Goal: Answer question/provide support

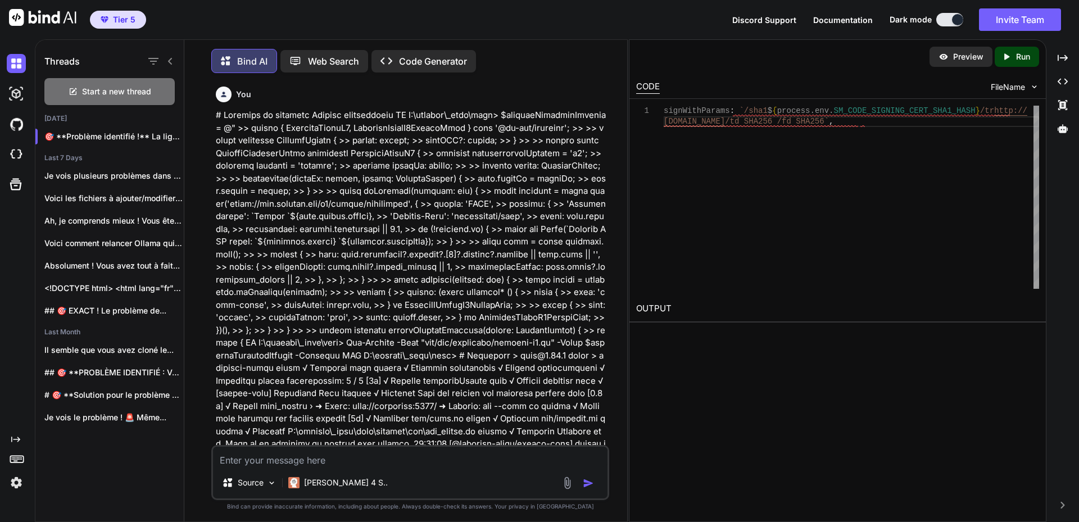
scroll to position [0, 128]
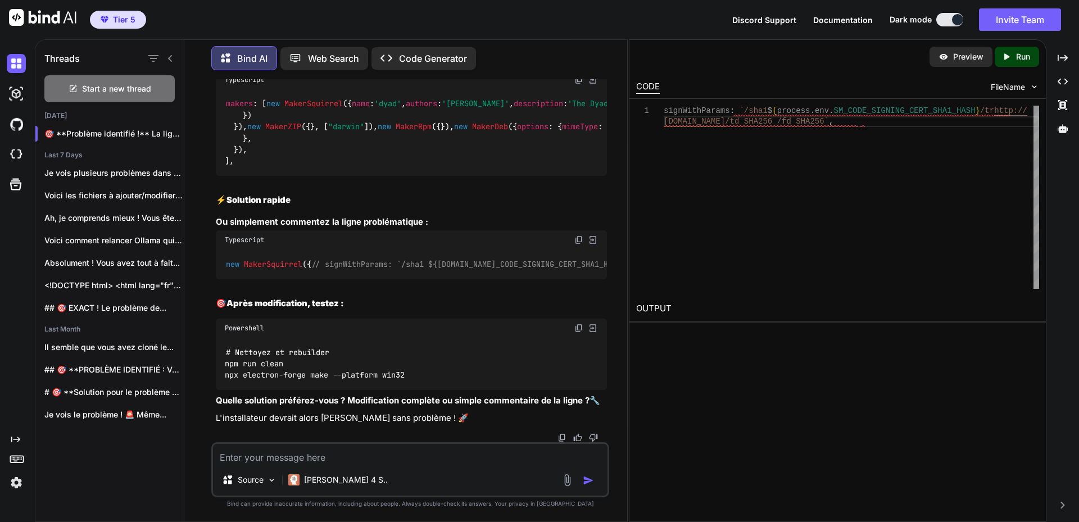
click at [324, 452] on textarea at bounding box center [410, 454] width 395 height 20
type textarea "I"
type textarea "x"
type textarea "I"
type textarea "x"
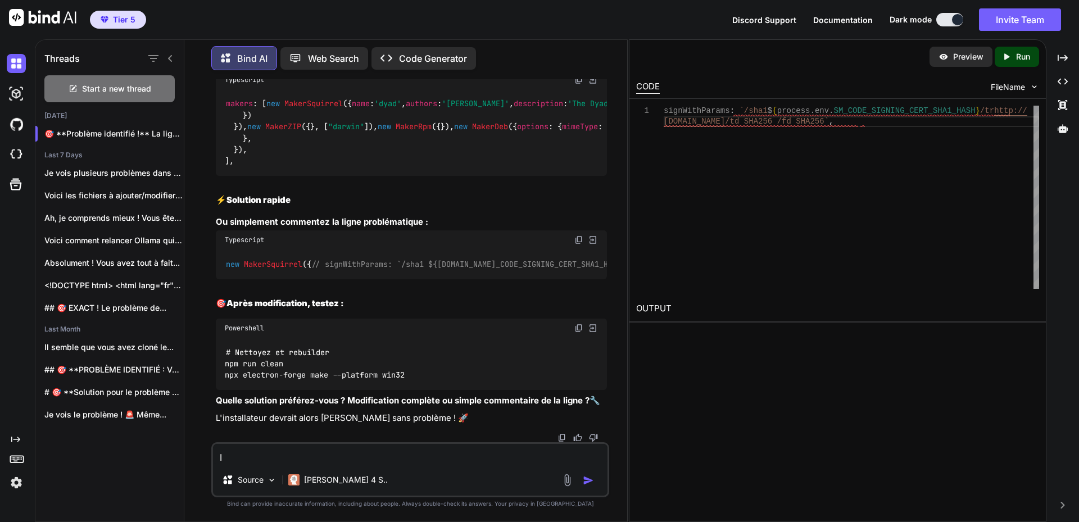
type textarea "I s"
type textarea "x"
type textarea "I su"
type textarea "x"
type textarea "I suc"
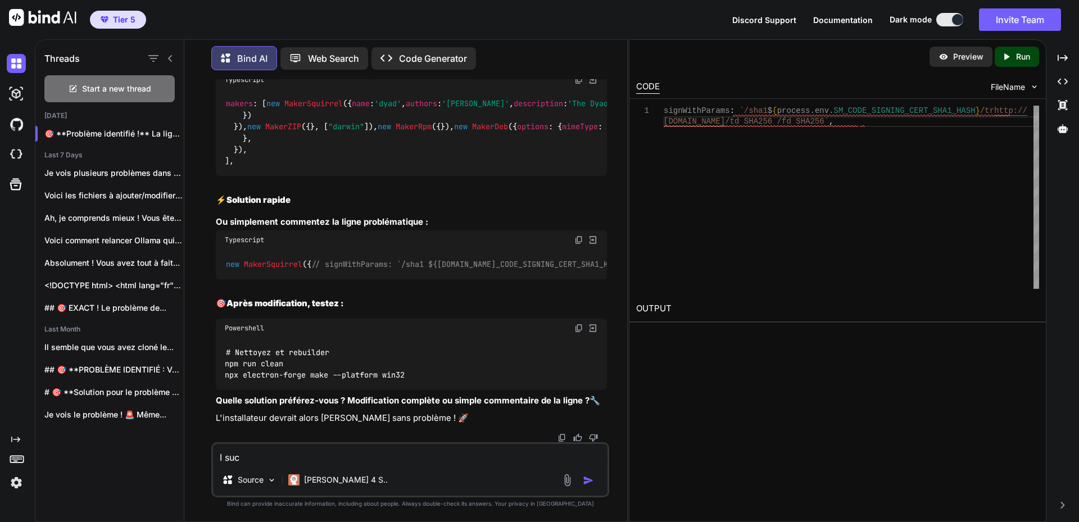
type textarea "x"
type textarea "I succ"
type textarea "x"
type textarea "I succe"
type textarea "x"
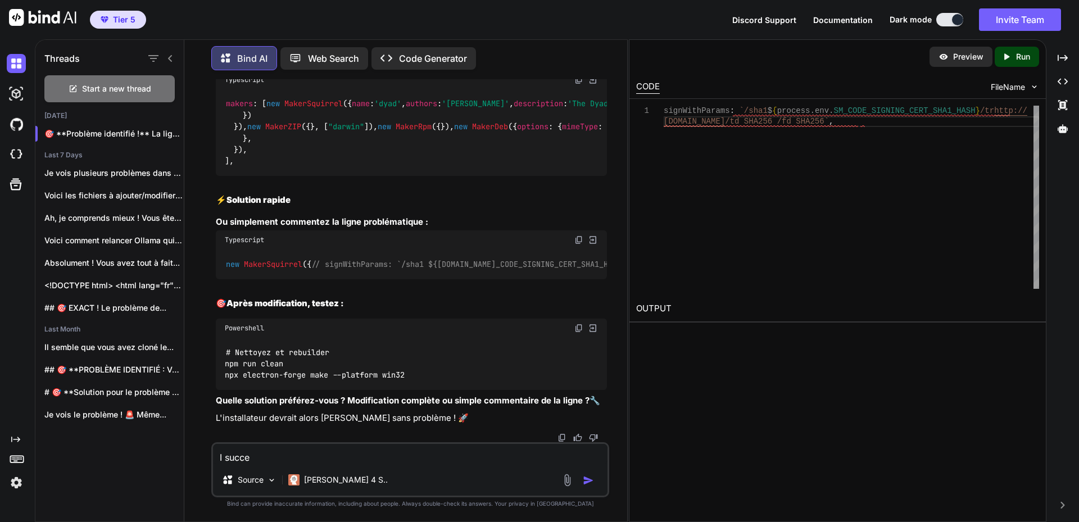
type textarea "I succes"
type textarea "x"
type textarea "I succesf"
type textarea "x"
type textarea "I succesfu"
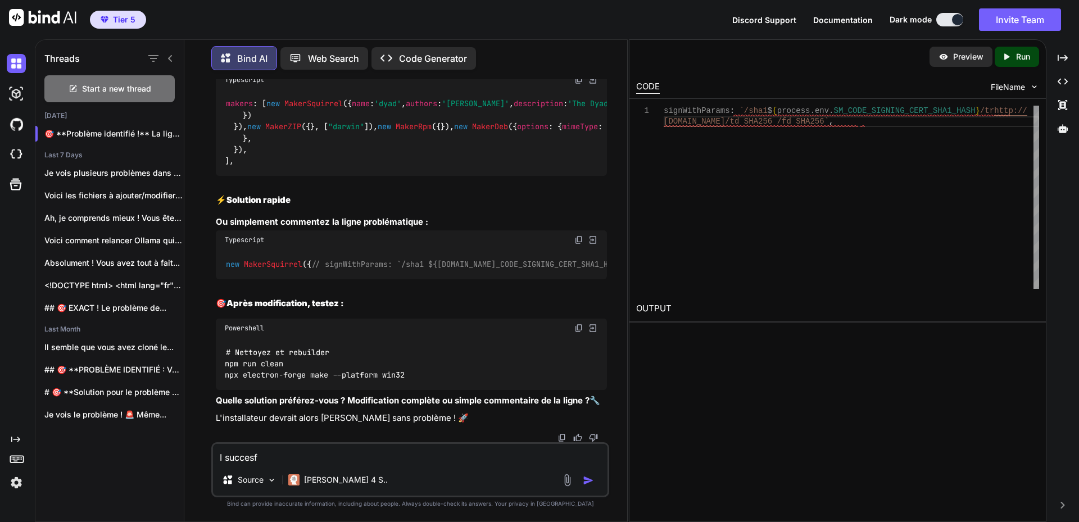
type textarea "x"
type textarea "I succesful"
type textarea "x"
type textarea "I succesfull"
type textarea "x"
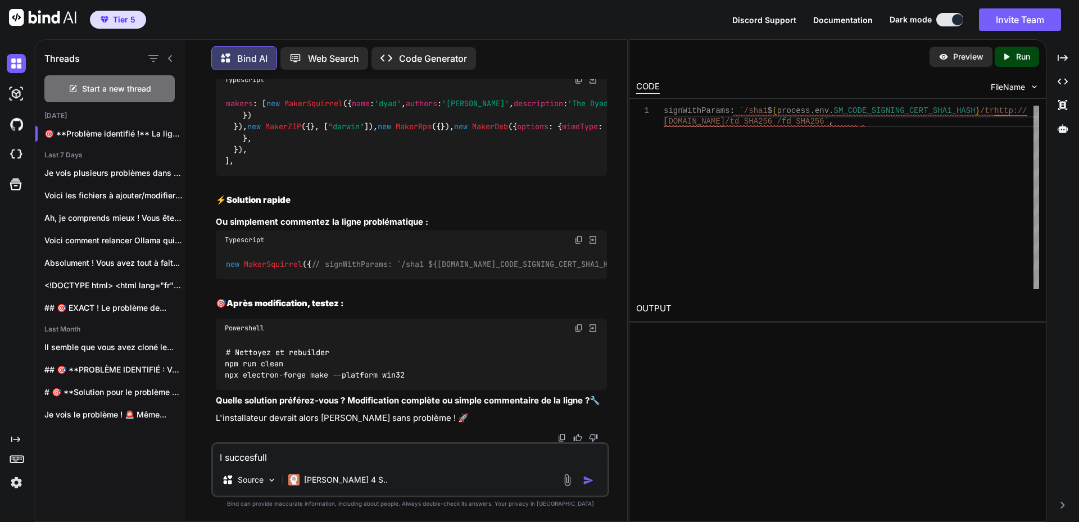
type textarea "I succesfully"
type textarea "x"
type textarea "I succesfully"
type textarea "x"
type textarea "I succesfully c"
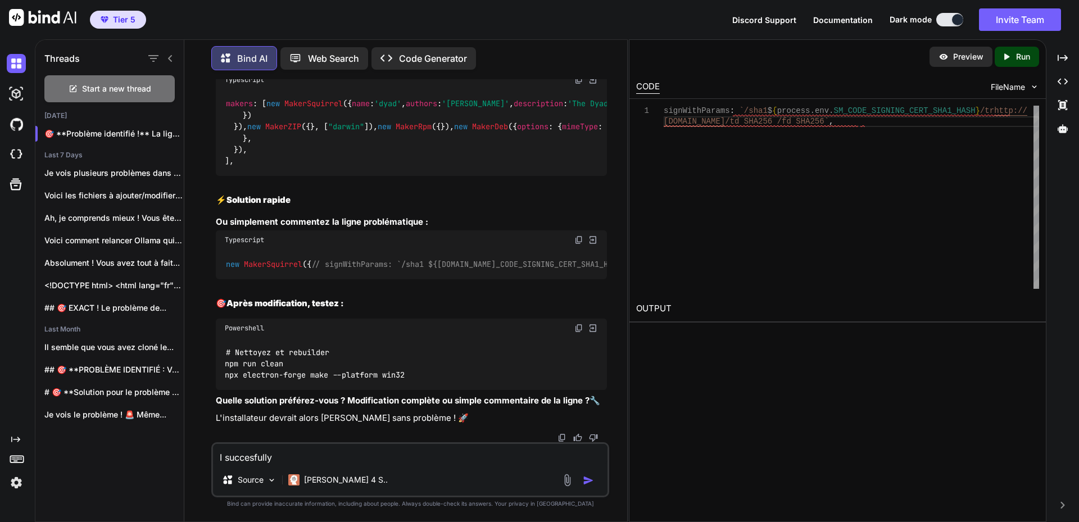
type textarea "x"
type textarea "I succesfully cr"
type textarea "x"
type textarea "I succesfully cre"
type textarea "x"
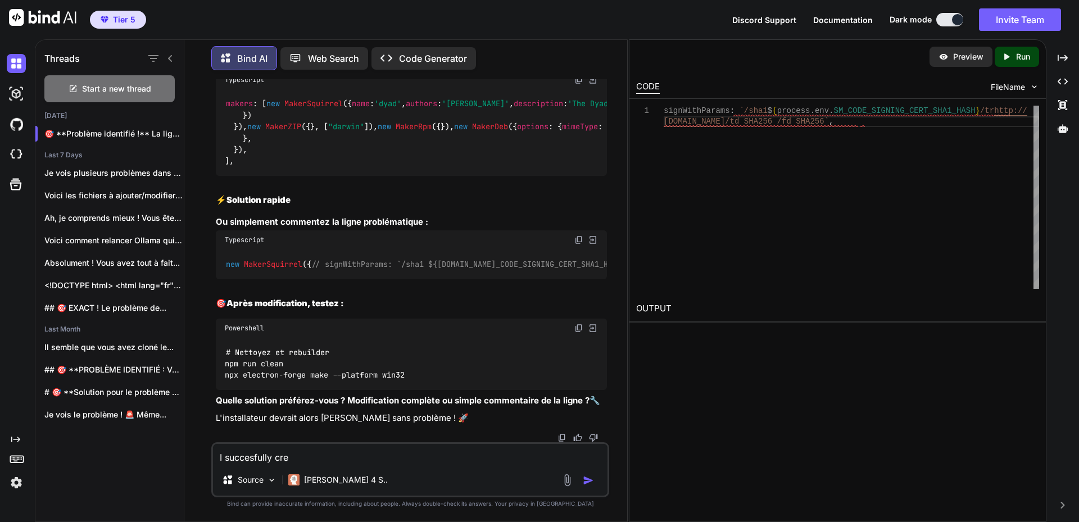
type textarea "I succesfully crea"
type textarea "x"
type textarea "I succesfully creat"
type textarea "x"
type textarea "I succesfully create"
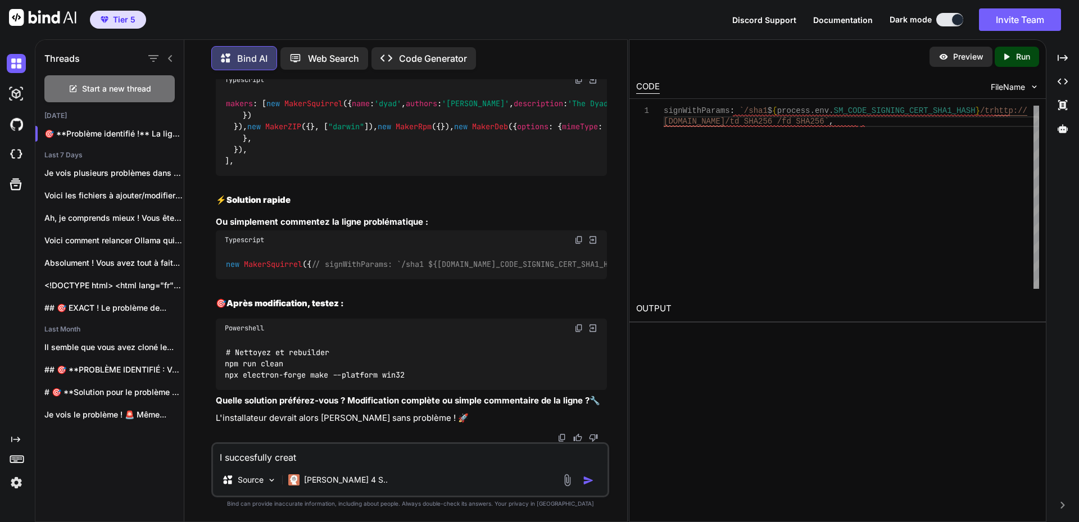
type textarea "x"
type textarea "I succesfully created"
type textarea "x"
type textarea "I succesfully created"
type textarea "x"
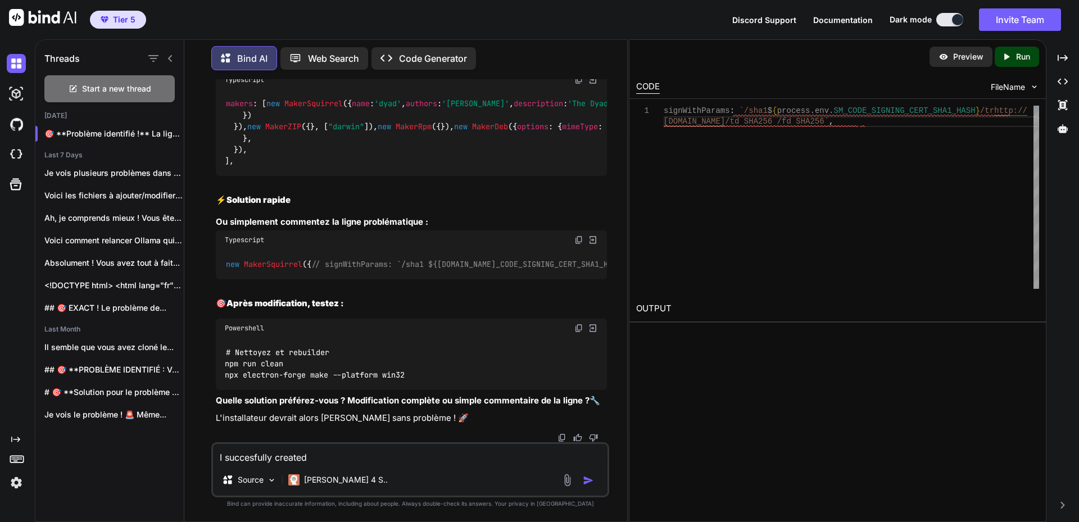
type textarea "I succesfully created t"
type textarea "x"
type textarea "I succesfully created th"
type textarea "x"
type textarea "I succesfully created the"
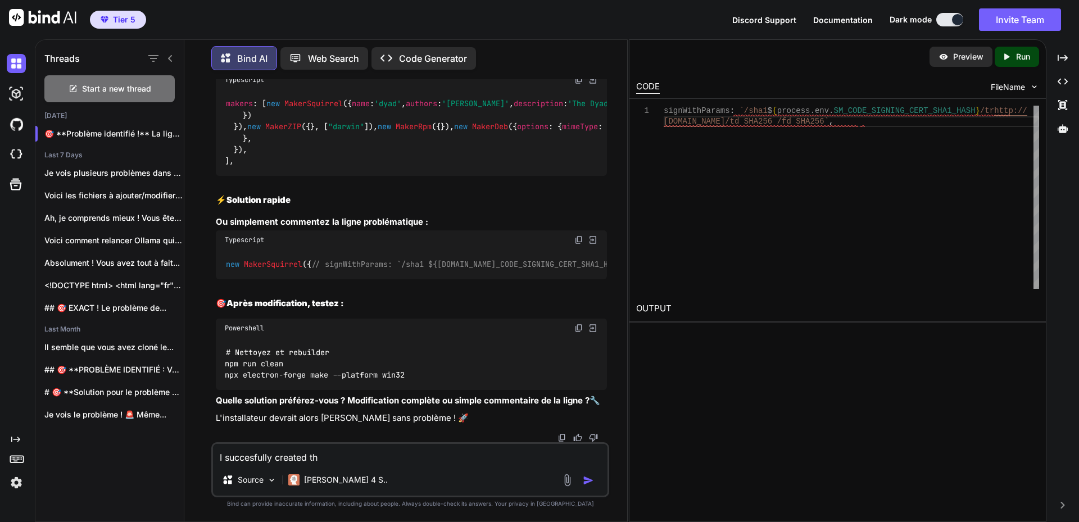
type textarea "x"
type textarea "I succesfully created the"
type textarea "x"
type textarea "I succesfully created the e"
type textarea "x"
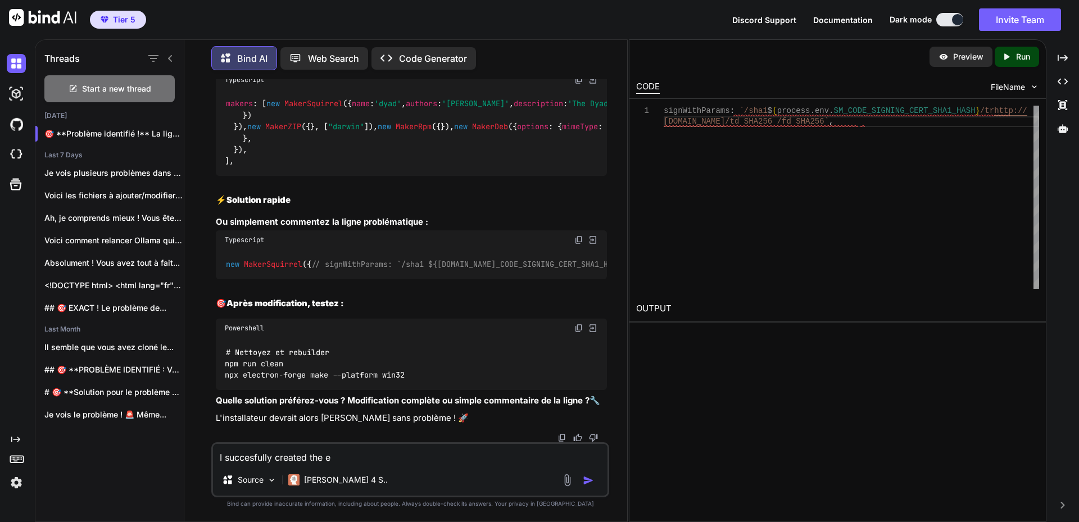
type textarea "I succesfully created the ee"
type textarea "x"
type textarea "I succesfully created the e"
type textarea "x"
type textarea "I succesfully created the ex"
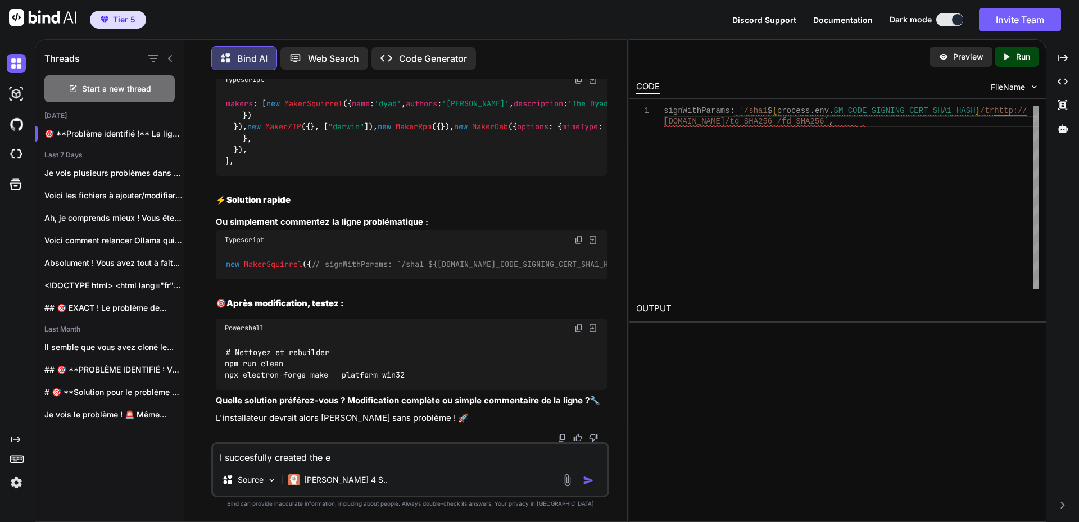
type textarea "x"
type textarea "I succesfully created the exe"
type textarea "x"
type textarea "I succesfully created the exe"
type textarea "x"
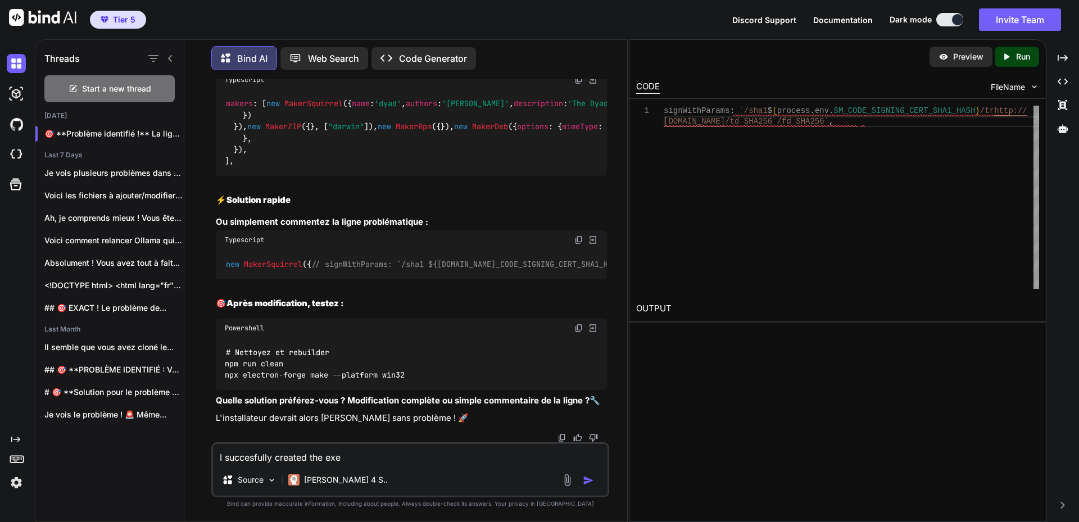
type textarea "I succesfully created the exe f"
type textarea "x"
type textarea "I succesfully created the exe fi"
type textarea "x"
type textarea "I succesfully created the exe fil"
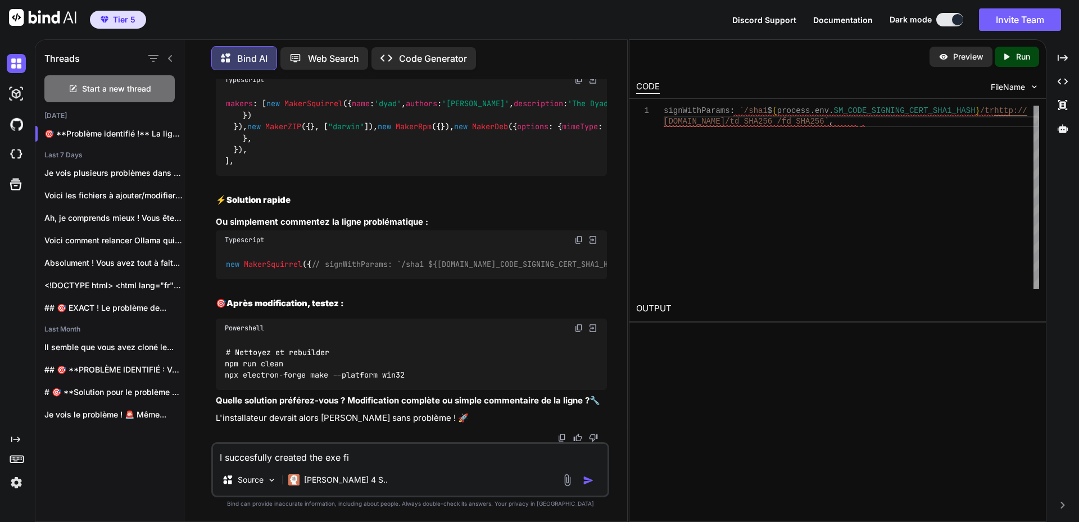
type textarea "x"
type textarea "I succesfully created the exe file"
type textarea "x"
type textarea "I succesfully created the exe file."
type textarea "x"
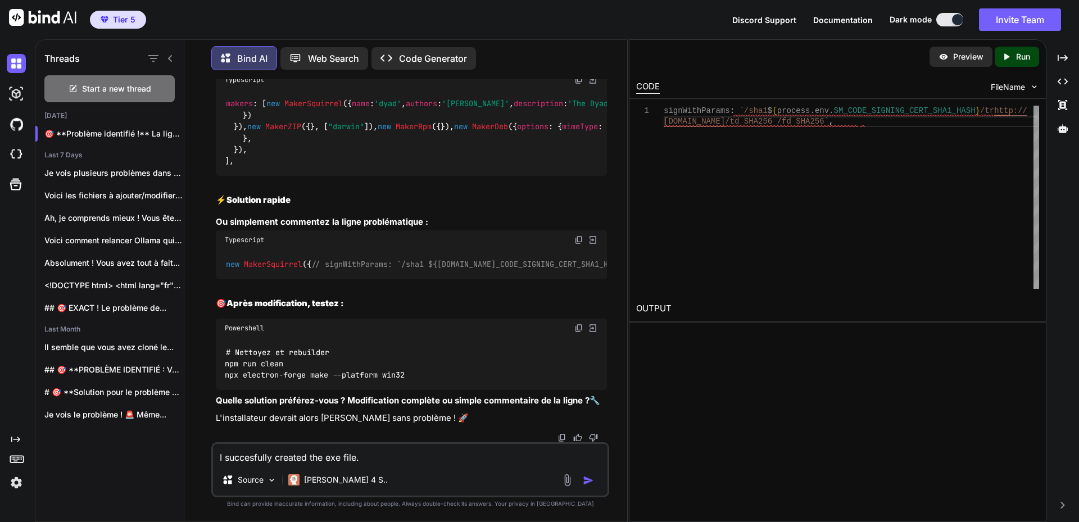
type textarea "I succesfully created the exe file"
type textarea "x"
type textarea "I succesfully created the exe file!"
type textarea "x"
type textarea "I succesfully created the exe file!"
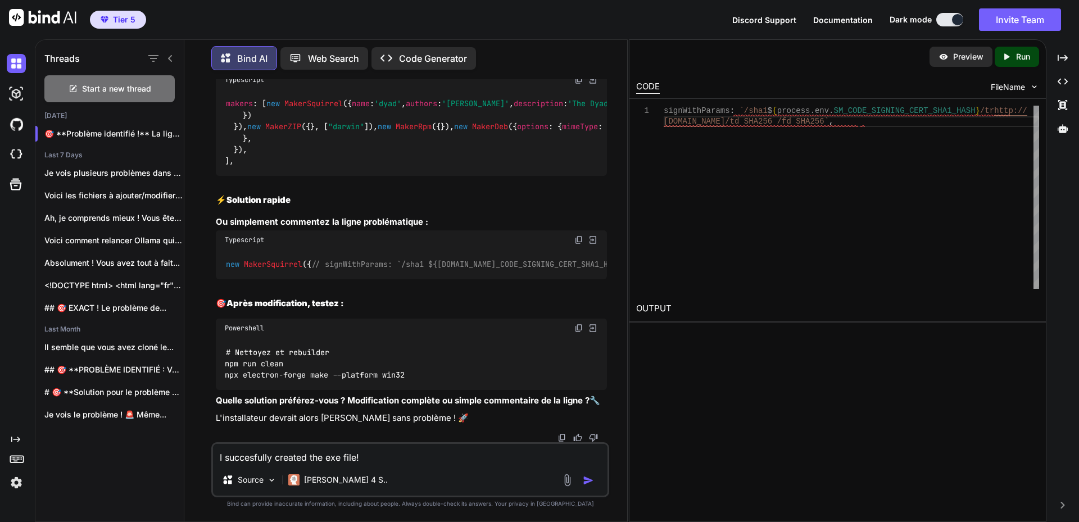
type textarea "x"
type textarea "I succesfully created the exe file! N"
type textarea "x"
type textarea "I succesfully created the exe file! No"
type textarea "x"
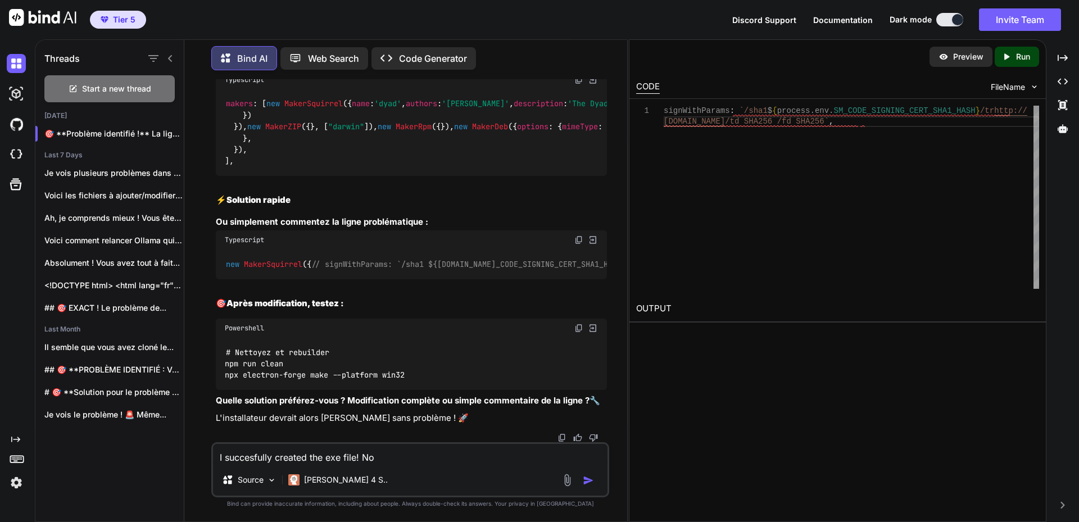
type textarea "I succesfully created the exe file! Now"
type textarea "x"
type textarea "I succesfully created the exe file! Now"
type textarea "x"
type textarea "I succesfully created the exe file! Now i"
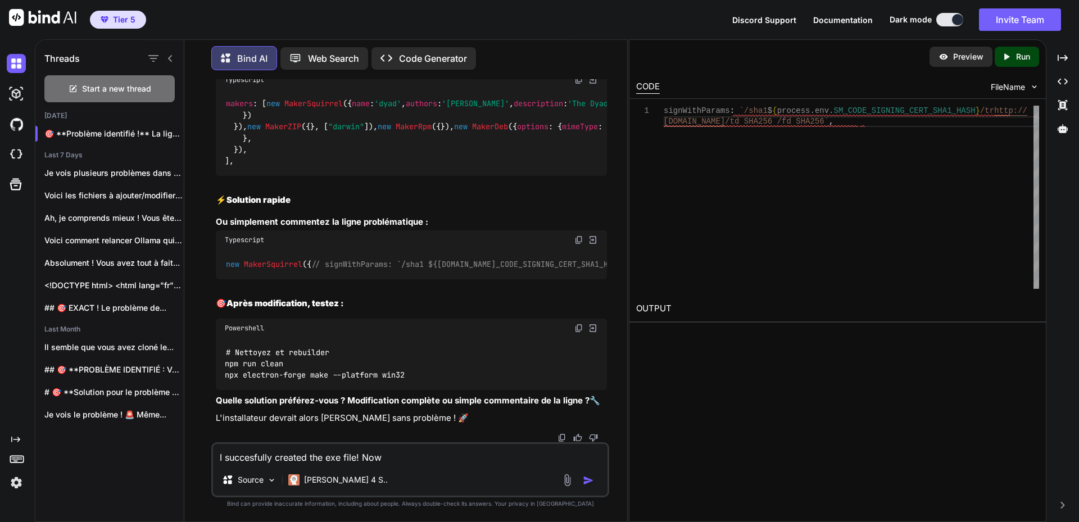
type textarea "x"
type textarea "I succesfully created the exe file! Now"
type textarea "x"
type textarea "I succesfully created the exe file! Now I"
type textarea "x"
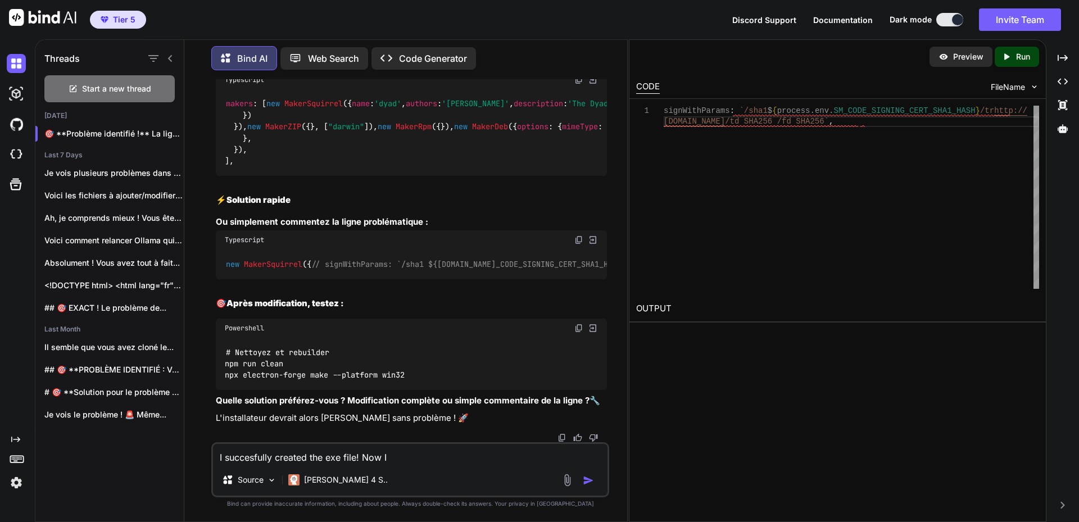
type textarea "I succesfully created the exe file! Now I"
type textarea "x"
type textarea "I succesfully created the exe file! Now I w"
type textarea "x"
type textarea "I succesfully created the exe file! Now I wo"
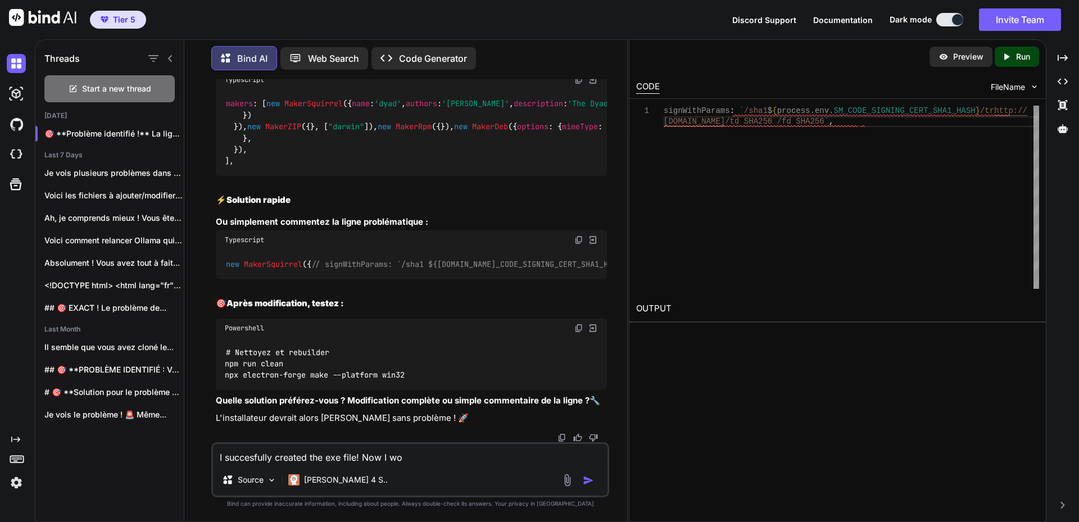
type textarea "x"
type textarea "I succesfully created the exe file! Now I wou"
type textarea "x"
type textarea "I succesfully created the exe file! Now I woul"
type textarea "x"
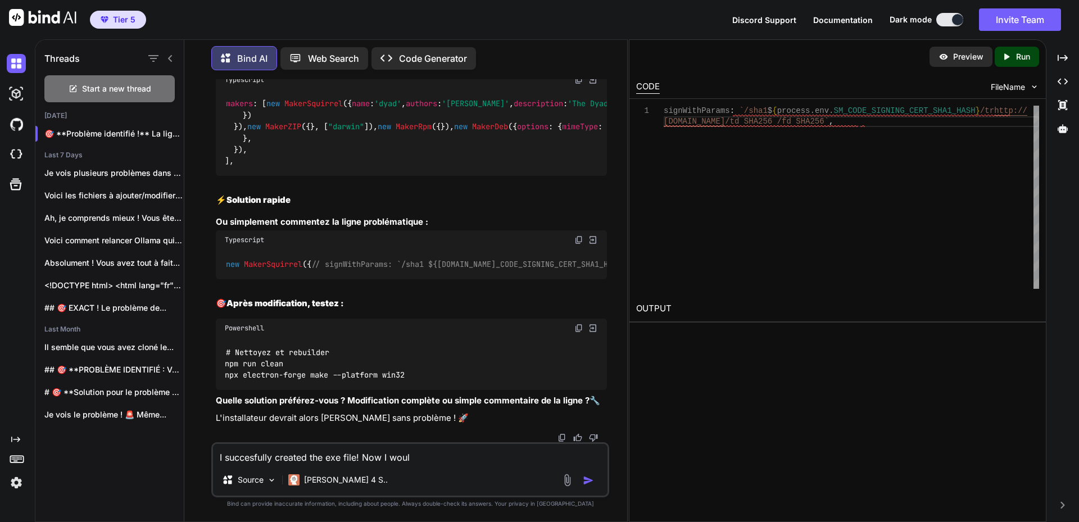
type textarea "I succesfully created the exe file! Now I would"
type textarea "x"
type textarea "I succesfully created the exe file! Now I would"
type textarea "x"
type textarea "I succesfully created the exe file! Now I would l"
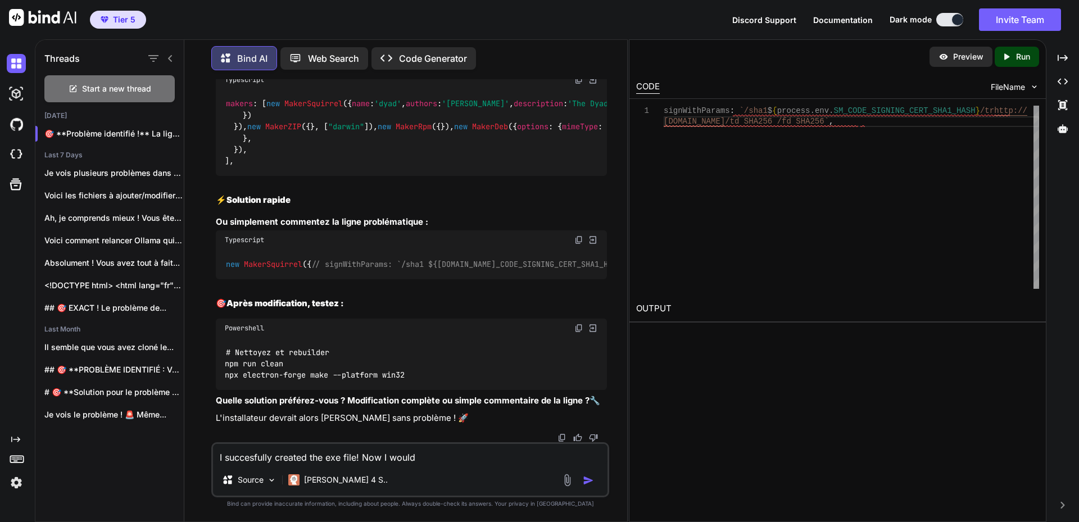
type textarea "x"
type textarea "I succesfully created the exe file! Now I would li"
type textarea "x"
type textarea "I succesfully created the exe file! Now I would lik"
type textarea "x"
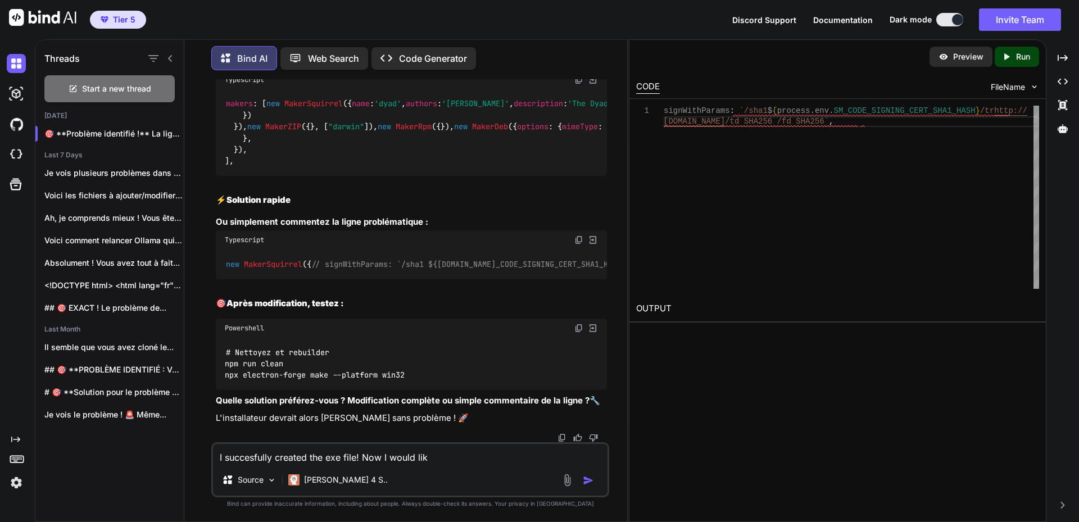
type textarea "I succesfully created the exe file! Now I would like"
type textarea "x"
type textarea "I succesfully created the exe file! Now I would like"
type textarea "x"
type textarea "I succesfully created the exe file! Now I would like t"
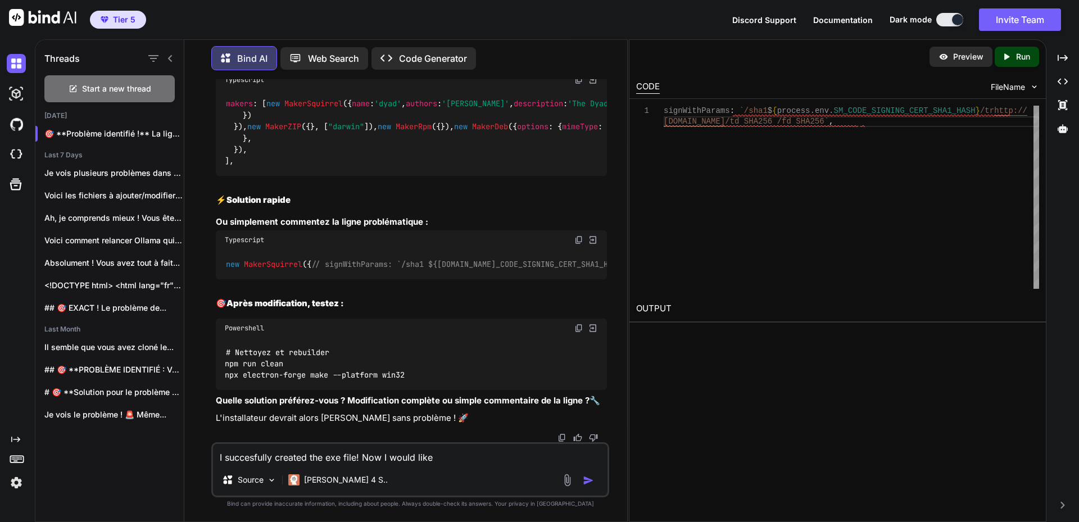
type textarea "x"
type textarea "I succesfully created the exe file! Now I would like to"
type textarea "x"
type textarea "I succesfully created the exe file! Now I would like to"
type textarea "x"
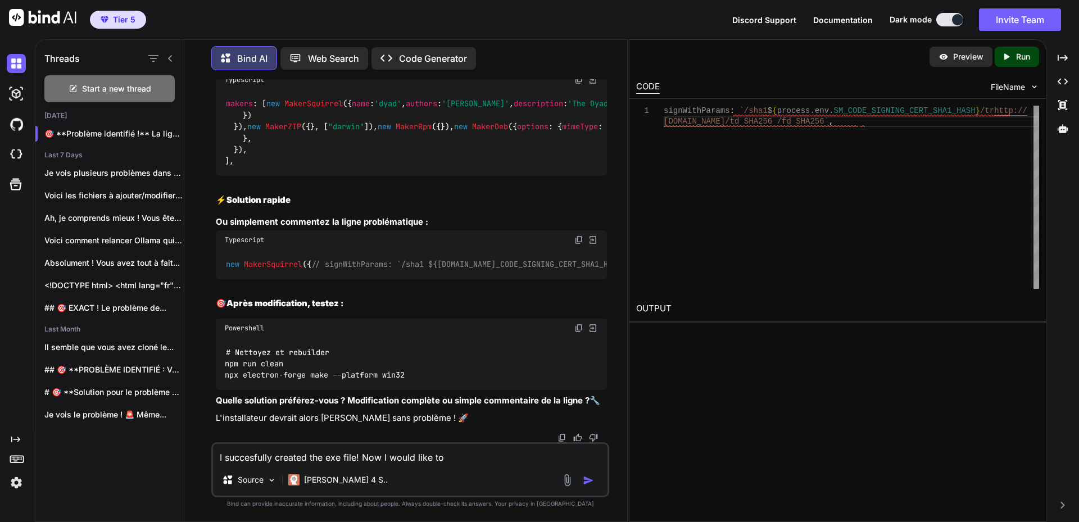
type textarea "I succesfully created the exe file! Now I would like to k"
type textarea "x"
type textarea "I succesfully created the exe file! Now I would like to ke"
type textarea "x"
type textarea "I succesfully created the exe file! Now I would like to kee"
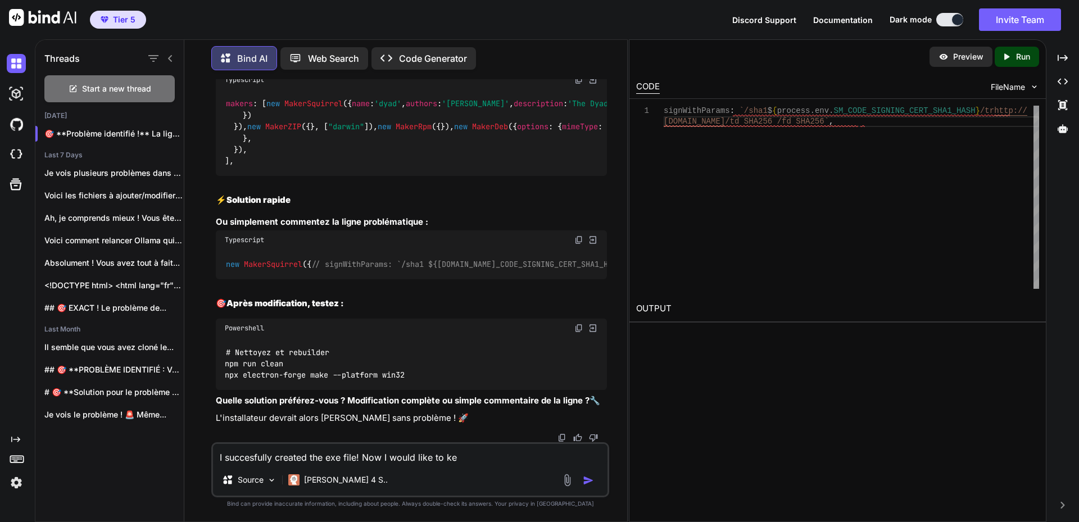
type textarea "x"
type textarea "I succesfully created the exe file! Now I would like to keep"
type textarea "x"
type textarea "I succesfully created the exe file! Now I would like to keep"
type textarea "x"
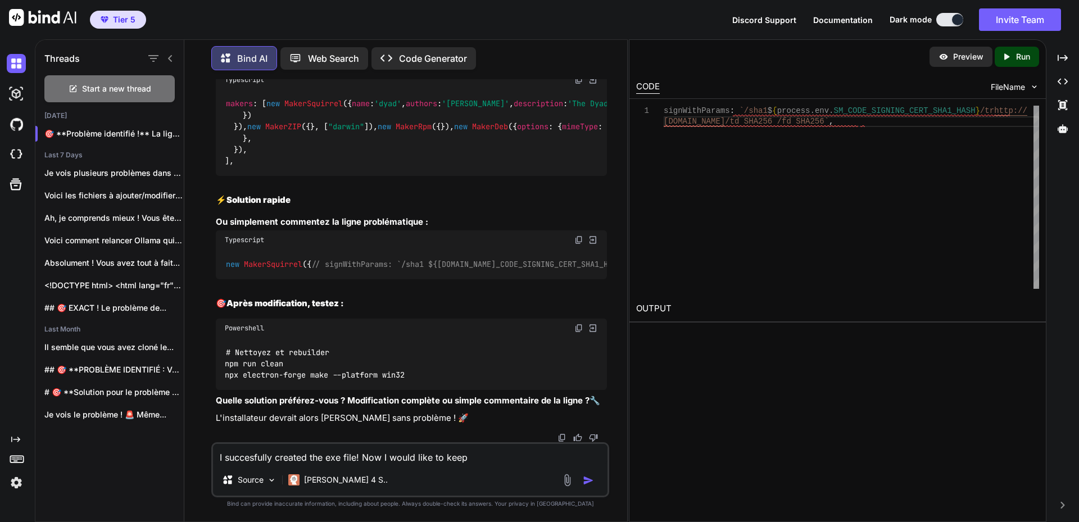
type textarea "I succesfully created the exe file! Now I would like to keep t"
type textarea "x"
type textarea "I succesfully created the exe file! Now I would like to keep th"
type textarea "x"
type textarea "I succesfully created the exe file! Now I would like to keep thi"
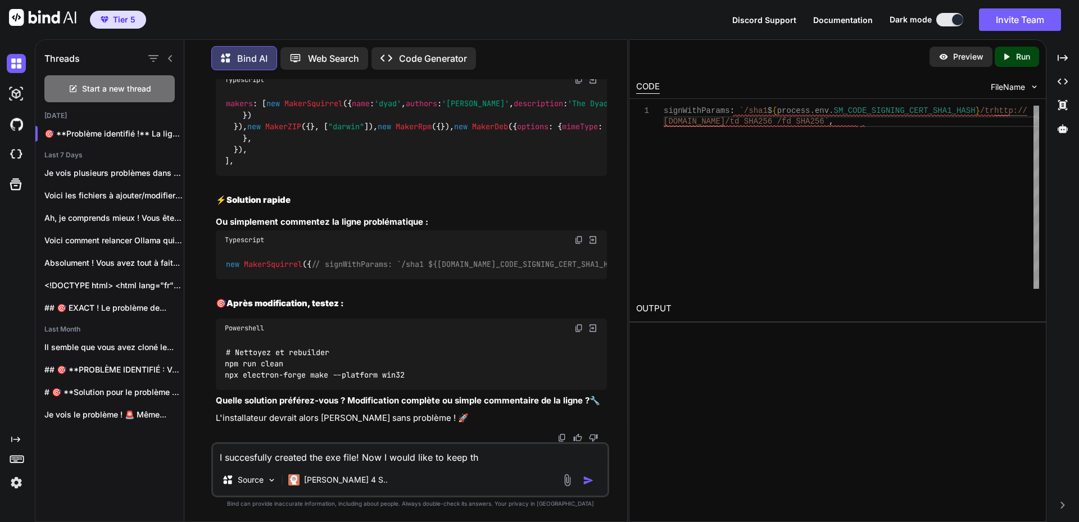
type textarea "x"
type textarea "I succesfully created the exe file! Now I would like to keep this"
type textarea "x"
type textarea "I succesfully created the exe file! Now I would like to keep this"
type textarea "x"
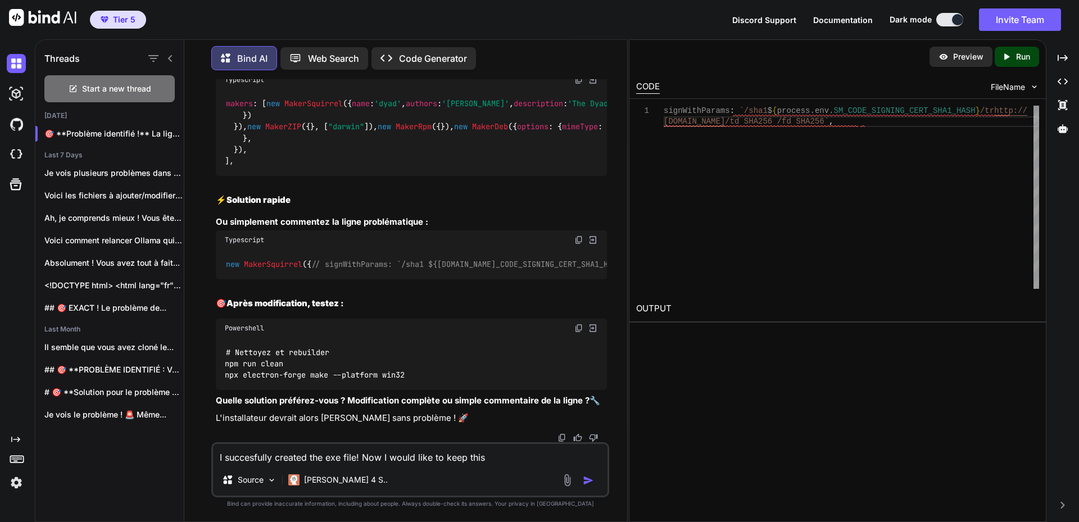
type textarea "I succesfully created the exe file! Now I would like to keep this w"
type textarea "x"
type textarea "I succesfully created the exe file! Now I would like to keep this wo"
type textarea "x"
type textarea "I succesfully created the exe file! Now I would like to keep this wor"
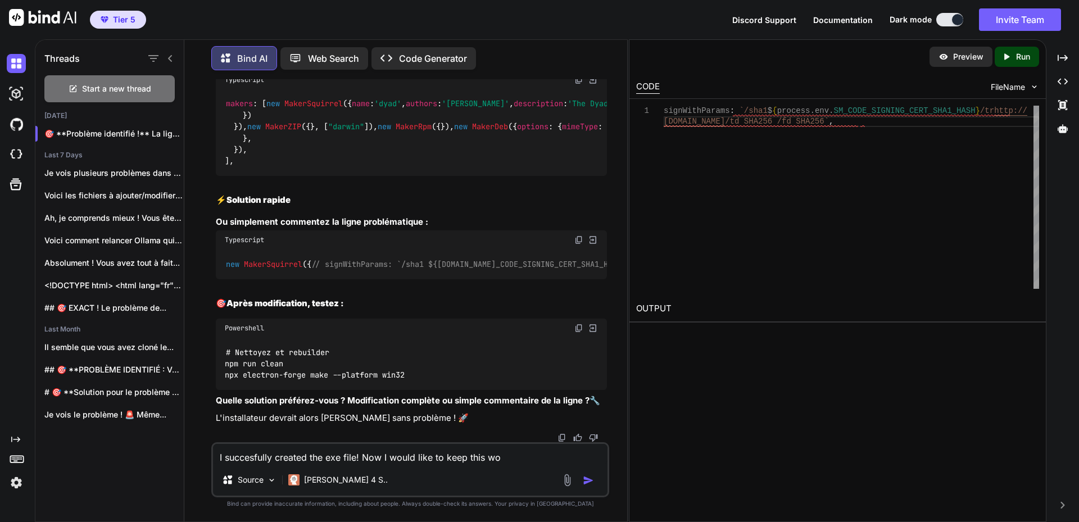
type textarea "x"
type textarea "I succesfully created the exe file! Now I would like to keep this work"
type textarea "x"
type textarea "I succesfully created the exe file! Now I would like to keep this worki"
type textarea "x"
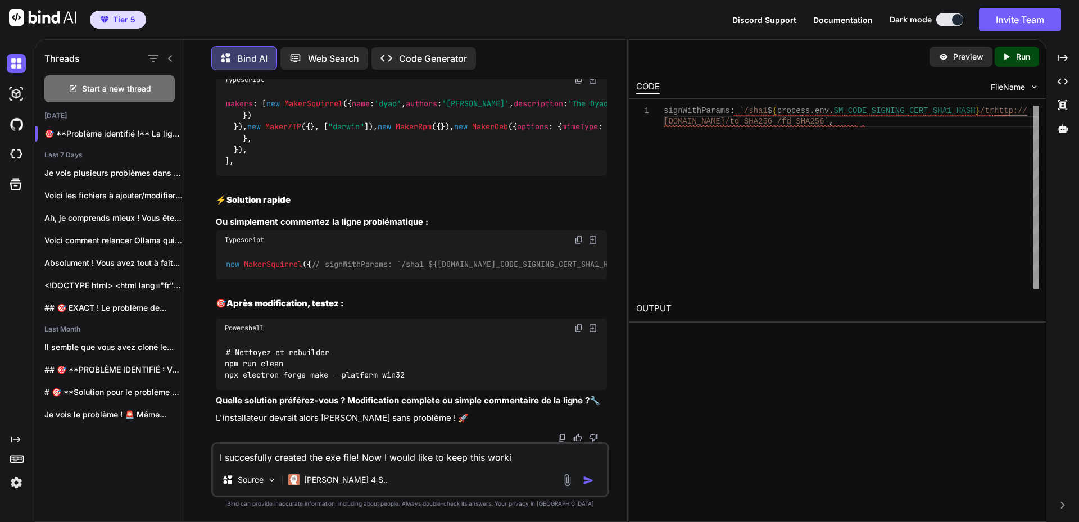
type textarea "I succesfully created the exe file! Now I would like to keep this workin"
type textarea "x"
type textarea "I succesfully created the exe file! Now I would like to keep this working"
type textarea "x"
type textarea "I succesfully created the exe file! Now I would like to keep this workin"
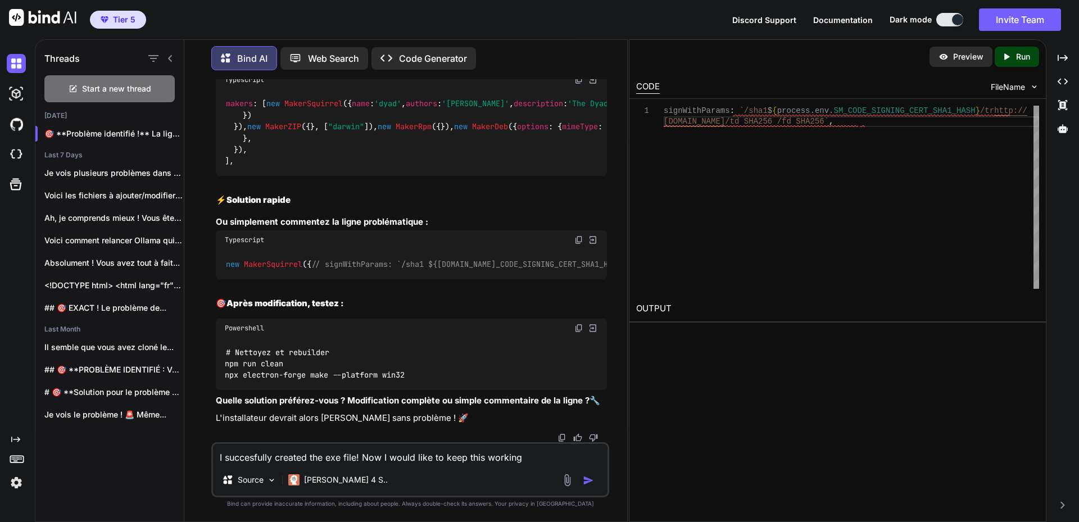
type textarea "x"
type textarea "I succesfully created the exe file! Now I would like to keep this worki"
type textarea "x"
type textarea "I succesfully created the exe file! Now I would like to keep this work"
type textarea "x"
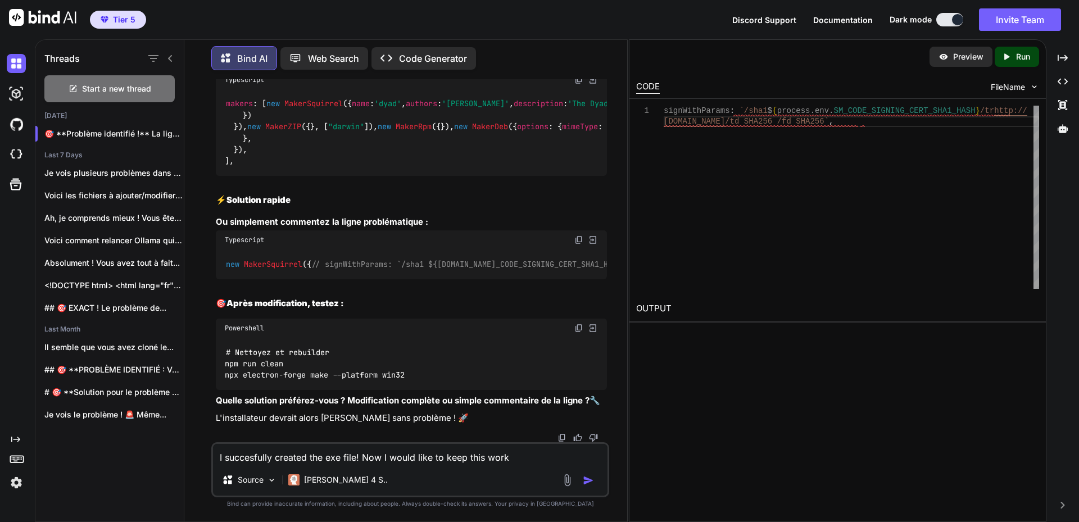
type textarea "I succesfully created the exe file! Now I would like to keep this wor"
type textarea "x"
type textarea "I succesfully created the exe file! Now I would like to keep this wo"
type textarea "x"
type textarea "I succesfully created the exe file! Now I would like to keep this w"
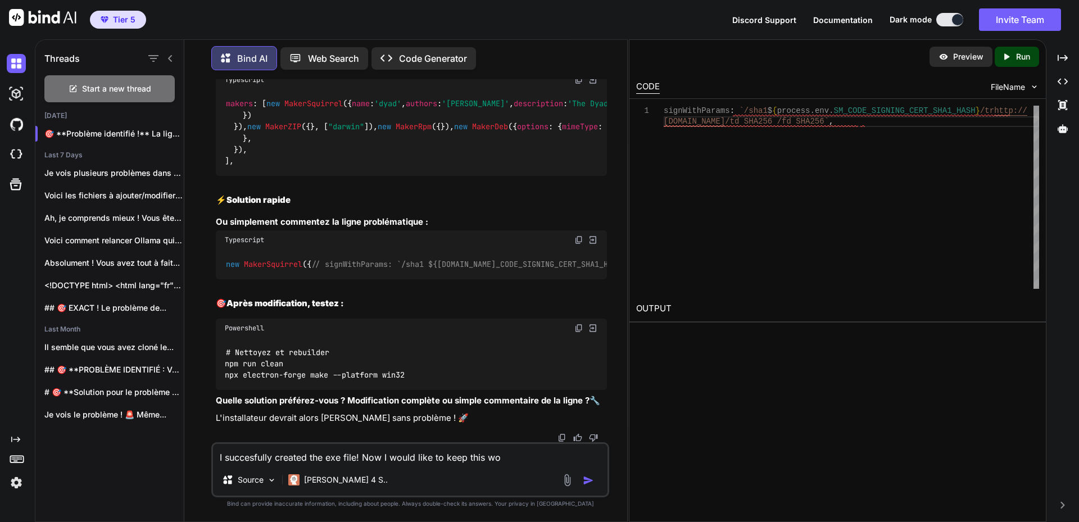
type textarea "x"
type textarea "I succesfully created the exe file! Now I would like to keep this"
type textarea "x"
type textarea "I succesfully created the exe file! Now I would like to keep this"
type textarea "x"
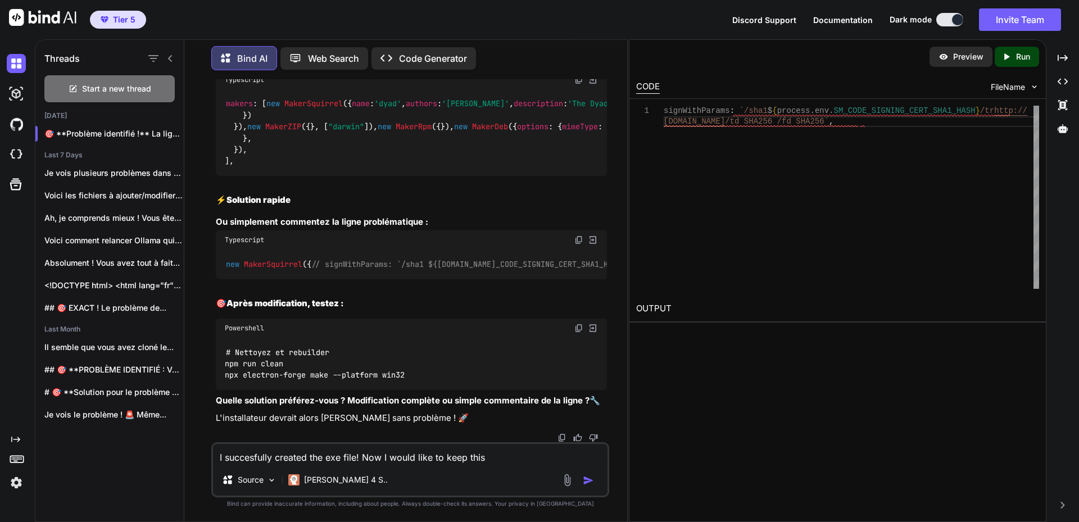
type textarea "I succesfully created the exe file! Now I would like to keep thi"
type textarea "x"
type textarea "I succesfully created the exe file! Now I would like to keep th"
type textarea "x"
type textarea "I succesfully created the exe file! Now I would like to keep the"
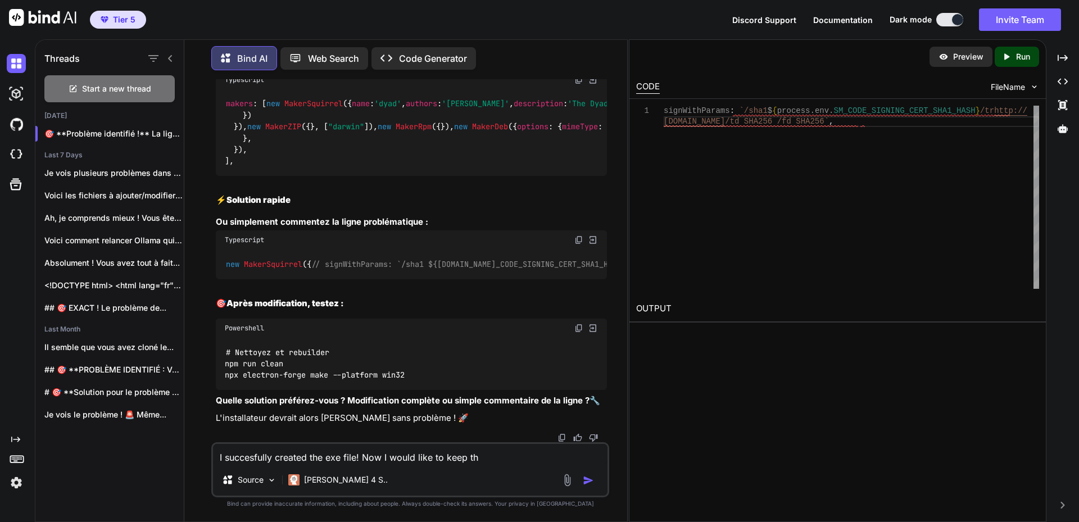
type textarea "x"
type textarea "I succesfully created the exe file! Now I would like to keep the"
type textarea "x"
type textarea "I succesfully created the exe file! Now I would like to keep the s"
type textarea "x"
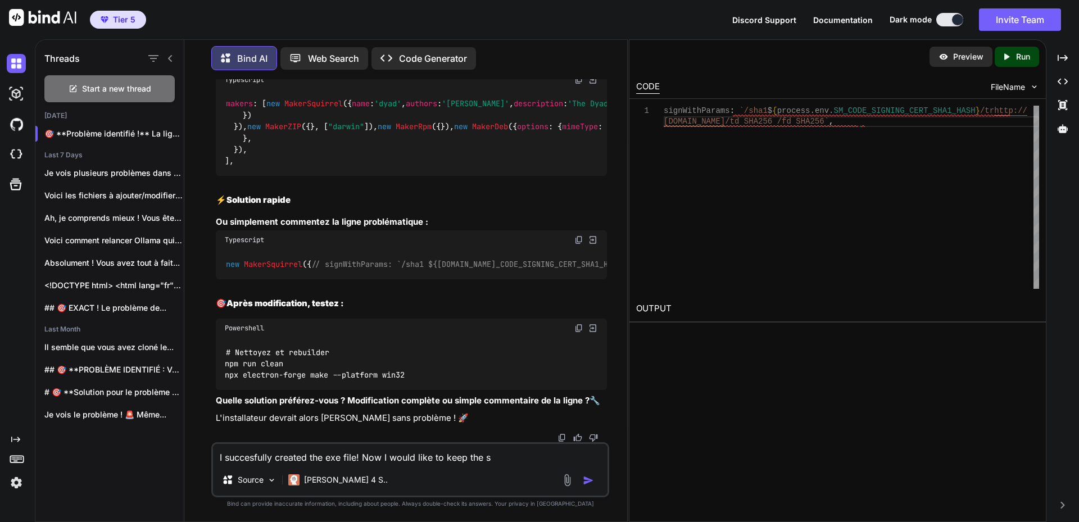
type textarea "I succesfully created the exe file! Now I would like to keep the so"
type textarea "x"
type textarea "I succesfully created the exe file! Now I would like to keep the sou"
type textarea "x"
type textarea "I succesfully created the exe file! Now I would like to keep the sour"
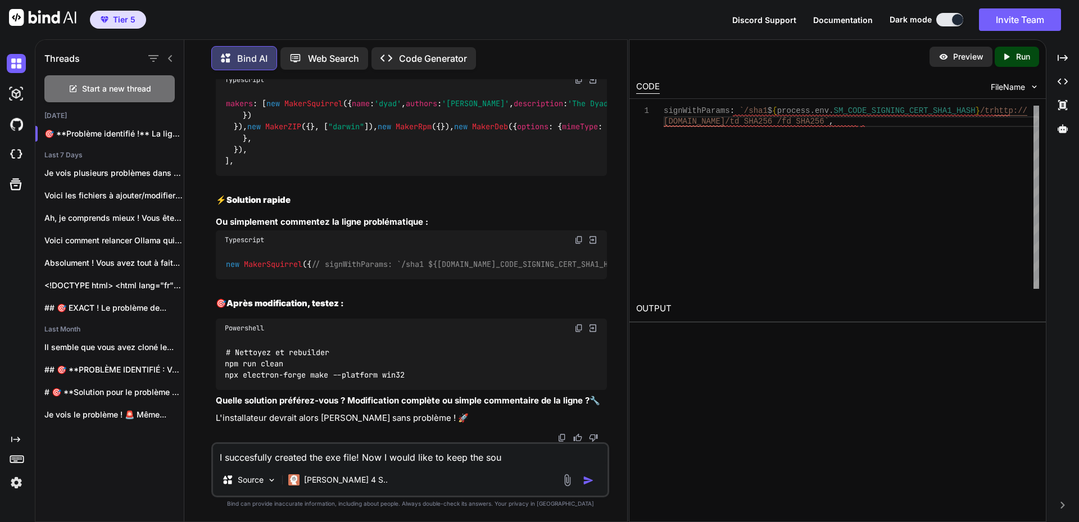
type textarea "x"
type textarea "I succesfully created the exe file! Now I would like to keep the sourc"
type textarea "x"
type textarea "I succesfully created the exe file! Now I would like to keep the source"
type textarea "x"
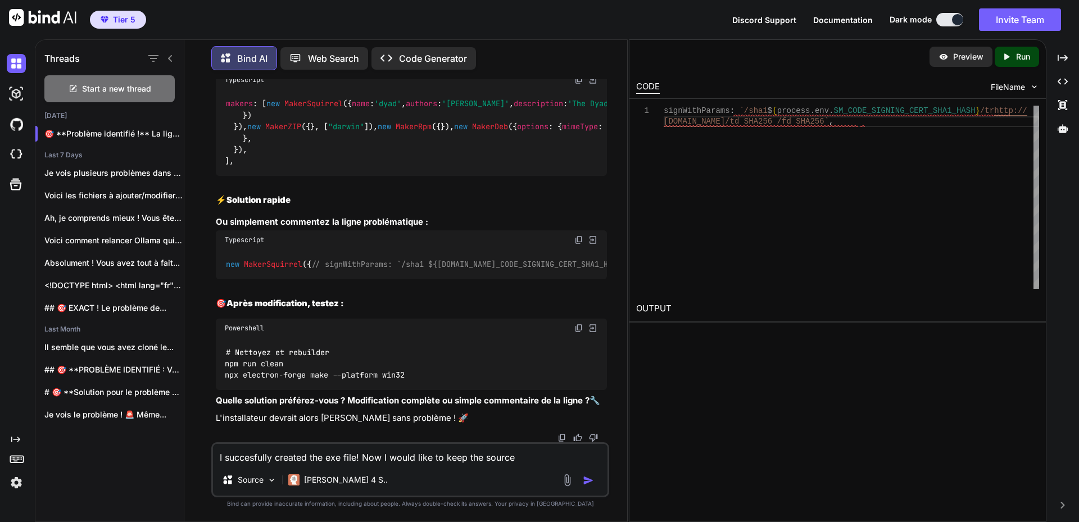
type textarea "I succesfully created the exe file! Now I would like to keep the source"
type textarea "x"
type textarea "I succesfully created the exe file! Now I would like to keep the source o"
type textarea "x"
type textarea "I succesfully created the exe file! Now I would like to keep the source of"
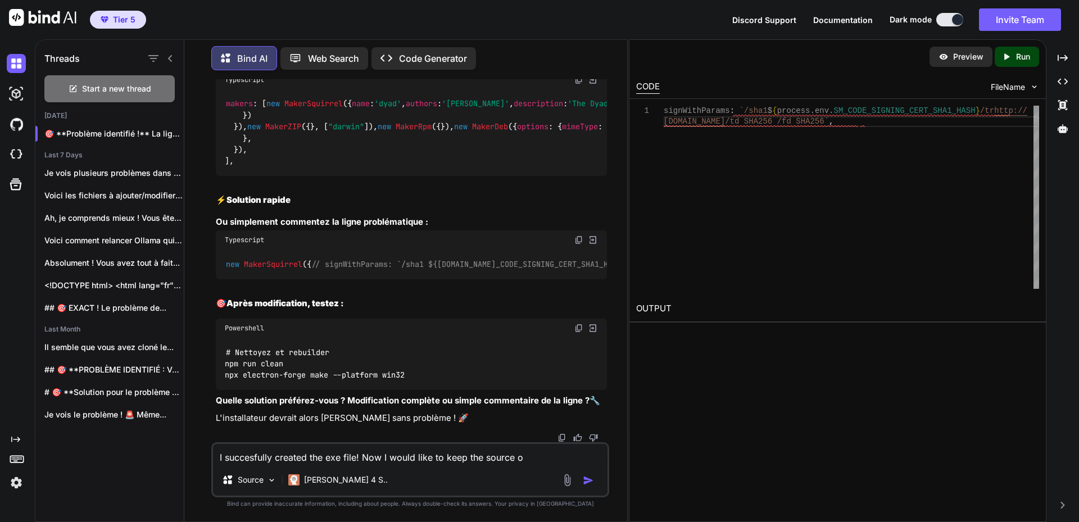
type textarea "x"
click at [469, 458] on textarea "I succesfully created the exe file! Now I would like to keep the source of this" at bounding box center [410, 454] width 395 height 20
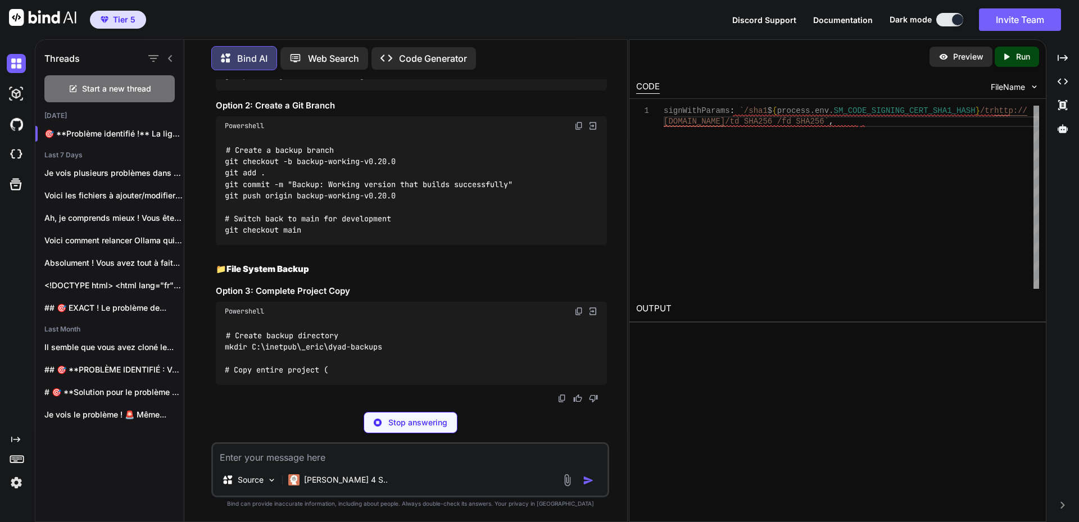
scroll to position [49031, 0]
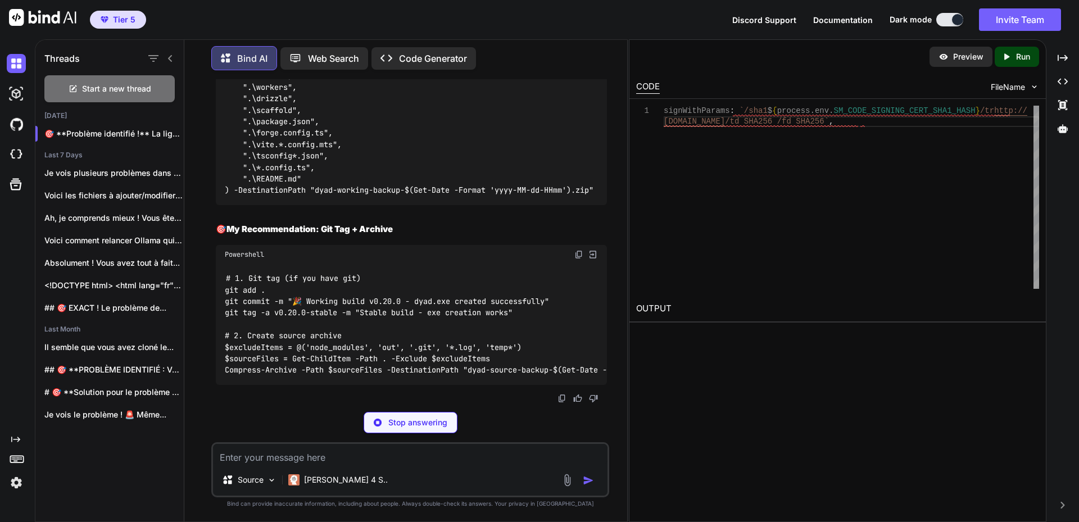
copy code "git status"
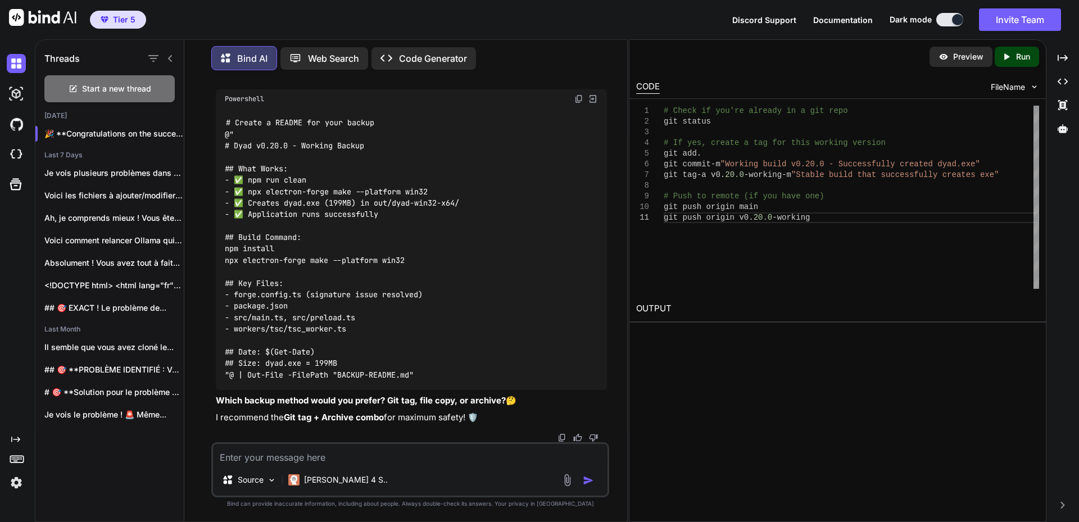
scroll to position [49818, 0]
click at [323, 446] on textarea at bounding box center [410, 454] width 395 height 20
paste textarea "PS C:\WINDOWS\system32> git status fatal: not a git repository (or any of the p…"
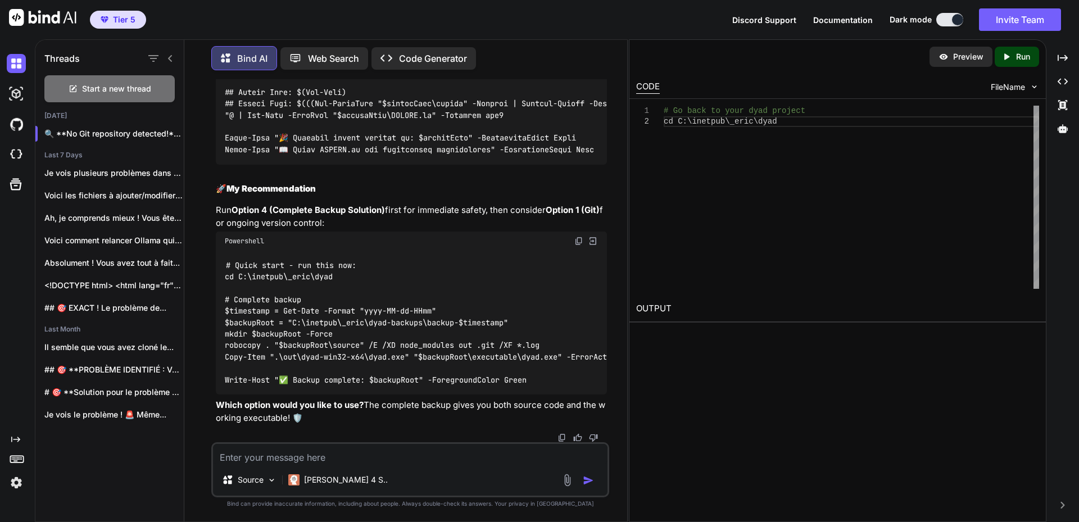
scroll to position [50868, 0]
click at [624, 284] on div "You Bind AI 🔧 Erreur de chemin ! Le fichier get_model_client.ts ne trouve pas l…" at bounding box center [410, 300] width 434 height 442
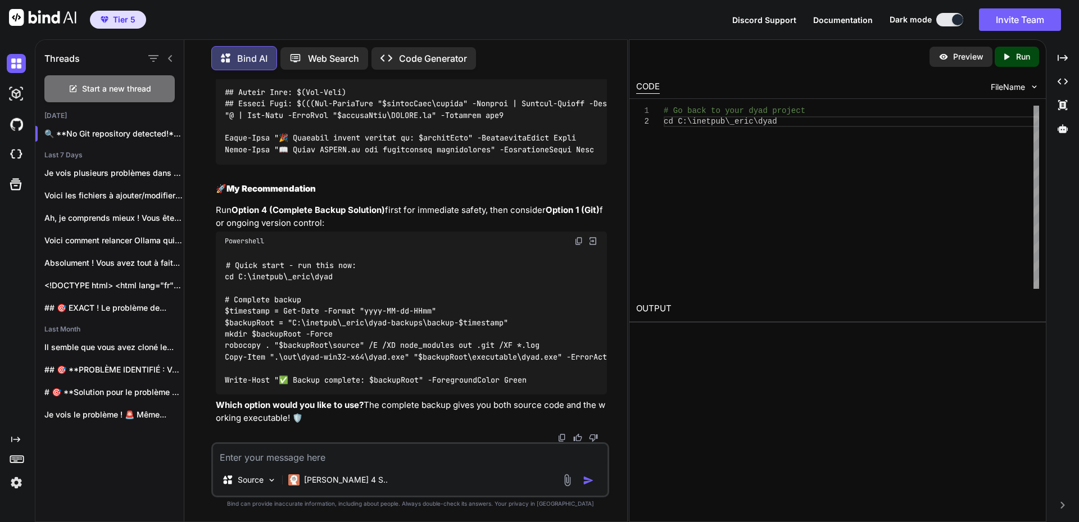
click at [275, 454] on textarea at bounding box center [410, 454] width 395 height 20
paste textarea "PS C:\WINDOWS\system32> git status fatal: not a git repository (or any of the p…"
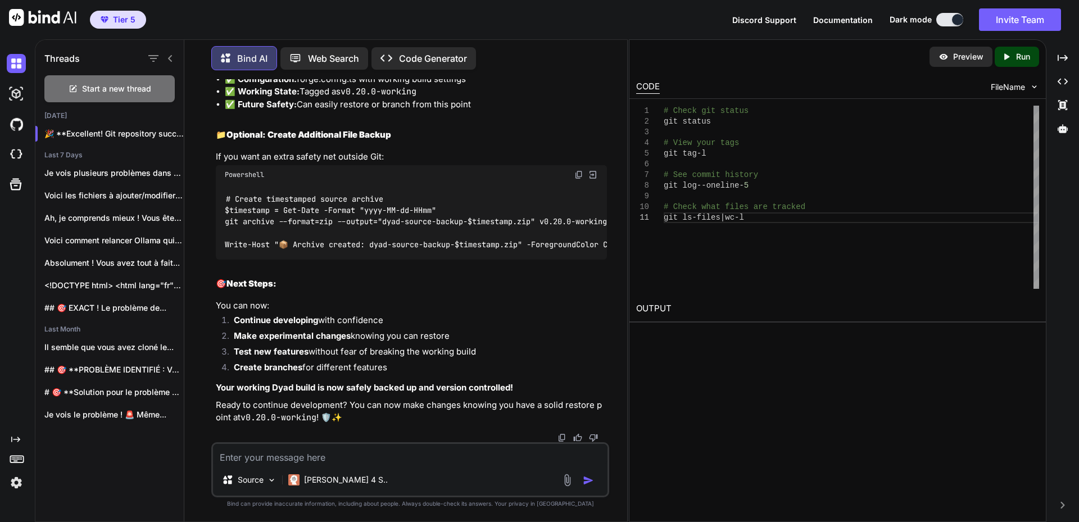
scroll to position [65375, 0]
click at [345, 459] on textarea at bounding box center [410, 454] width 395 height 20
paste textarea "# Check git status PS C:\inetpub\_eric\dyad> git status On branch main Your bra…"
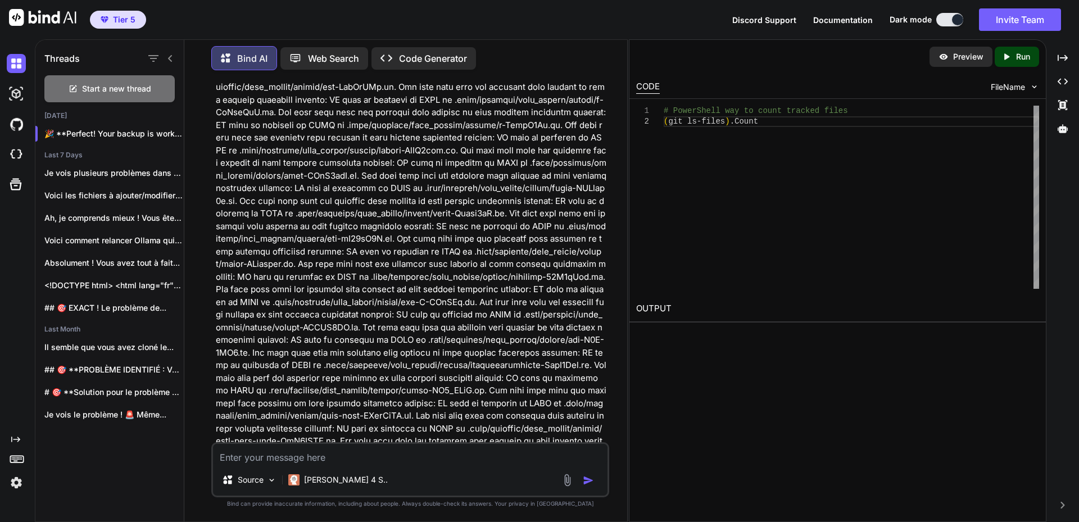
scroll to position [51885, 0]
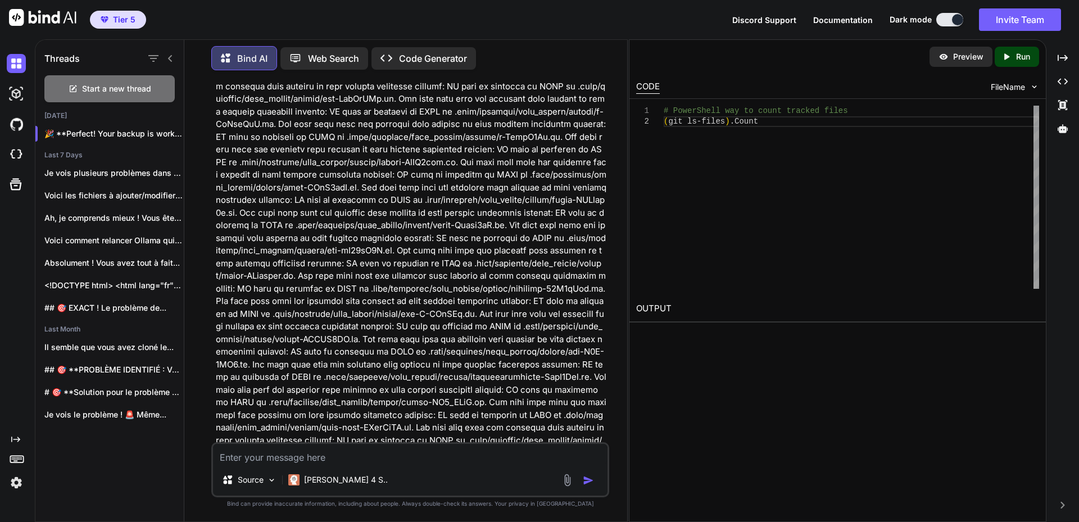
click at [290, 458] on textarea at bounding box center [410, 454] width 395 height 20
paste textarea "# Loremips do sitamet con adipis elitseddoeius tempor IN U:\laboree\_dolo\magn>…"
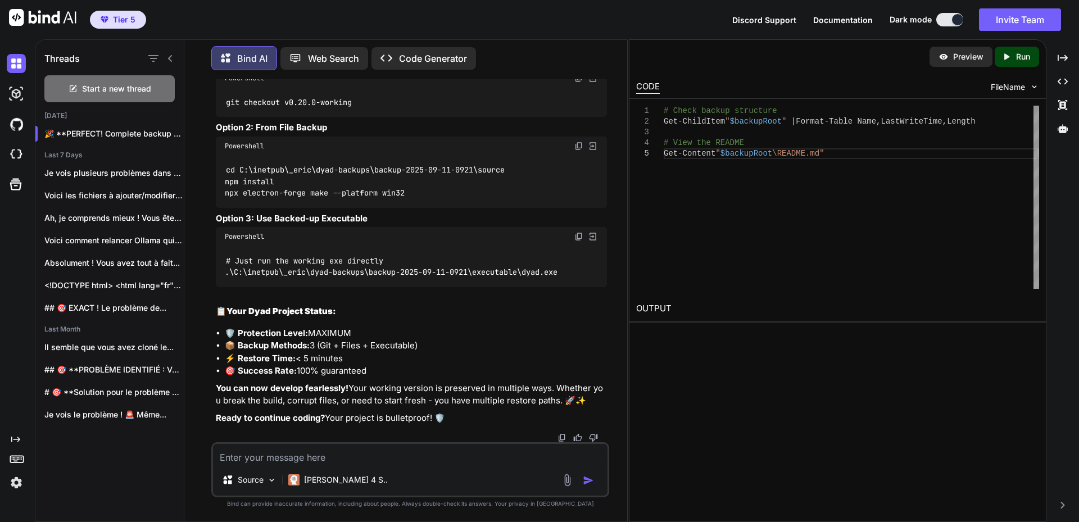
scroll to position [77604, 0]
click at [358, 453] on textarea at bounding box center [410, 454] width 395 height 20
paste textarea "# Lorem ipsumd sitametco AD E:\seddoei\_temp\inci> Utl-EtdolOrem "$aliquaEnim" …"
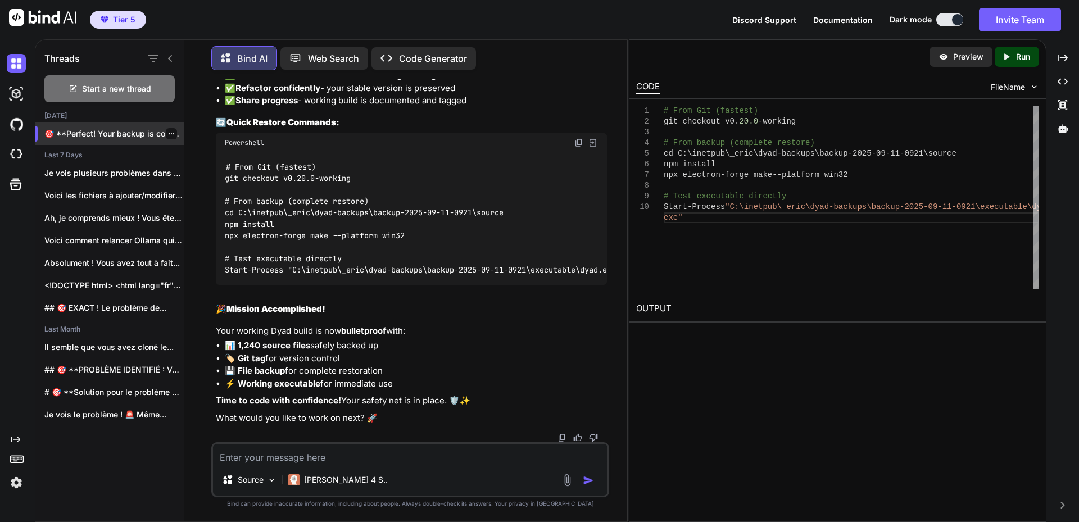
scroll to position [77553, 0]
drag, startPoint x: 345, startPoint y: 133, endPoint x: 363, endPoint y: 135, distance: 18.1
copy code "dyad"
click at [169, 132] on icon "button" at bounding box center [171, 133] width 7 height 7
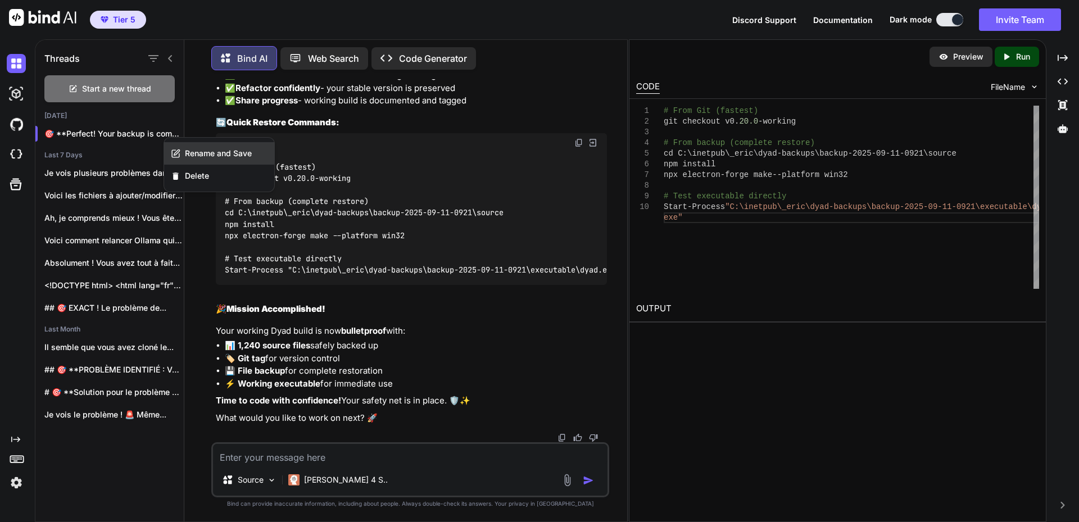
click at [211, 154] on span "Rename and Save" at bounding box center [218, 153] width 67 height 11
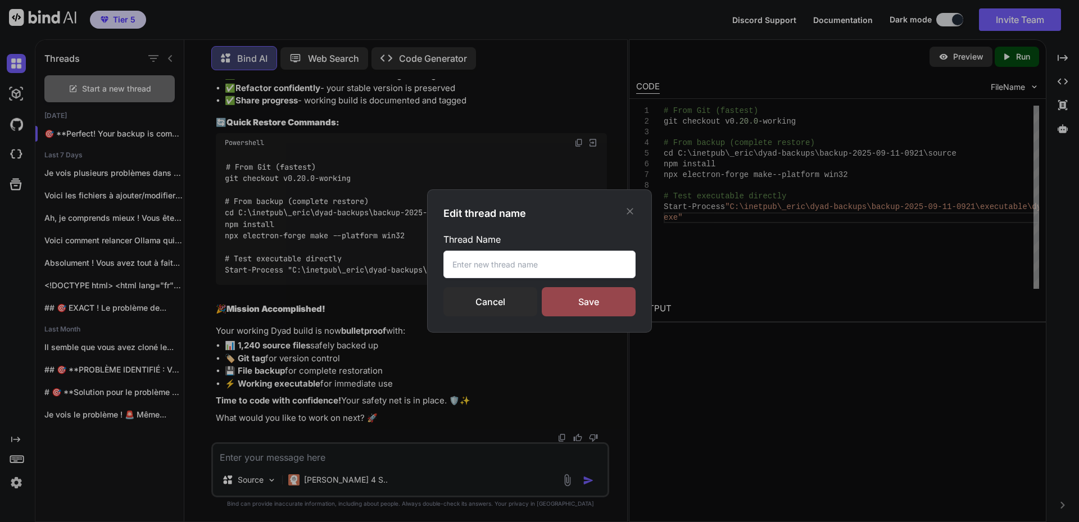
click at [513, 267] on input "text" at bounding box center [540, 265] width 192 height 28
paste input "dyad"
drag, startPoint x: 459, startPoint y: 265, endPoint x: 402, endPoint y: 260, distance: 57.1
click at [402, 260] on div "Edit thread name Thread Name dyad Cancel Save" at bounding box center [539, 261] width 1079 height 522
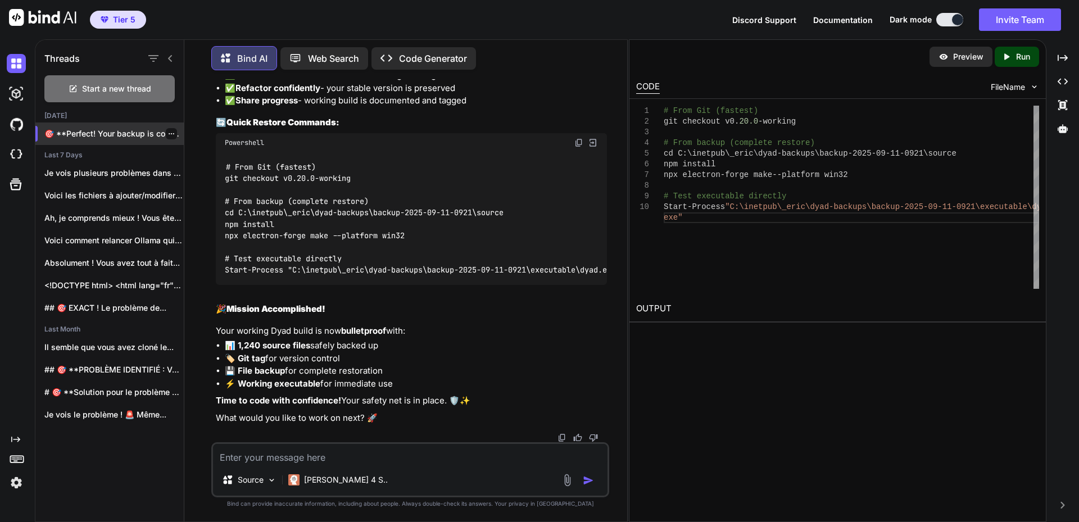
click at [169, 130] on icon "button" at bounding box center [171, 133] width 7 height 7
click at [196, 148] on span "Rename and Save" at bounding box center [218, 153] width 67 height 11
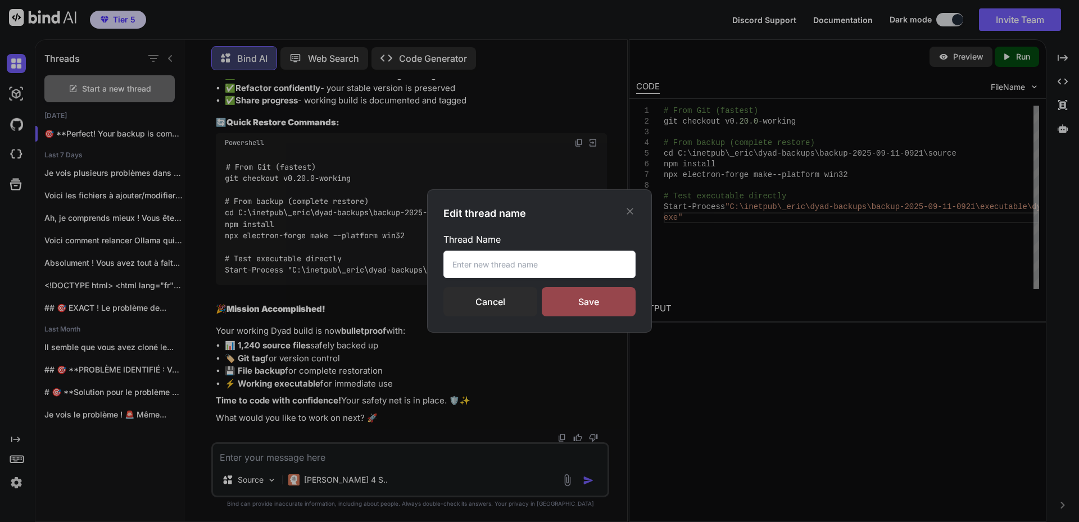
click at [468, 261] on input "text" at bounding box center [540, 265] width 192 height 28
paste input "dyad"
click at [601, 301] on div "Save" at bounding box center [589, 301] width 94 height 29
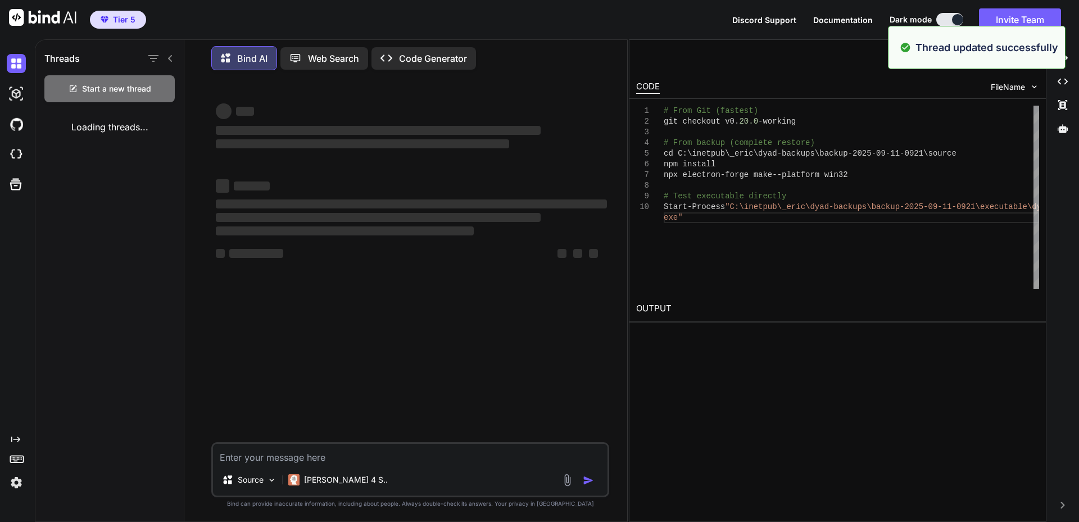
scroll to position [0, 0]
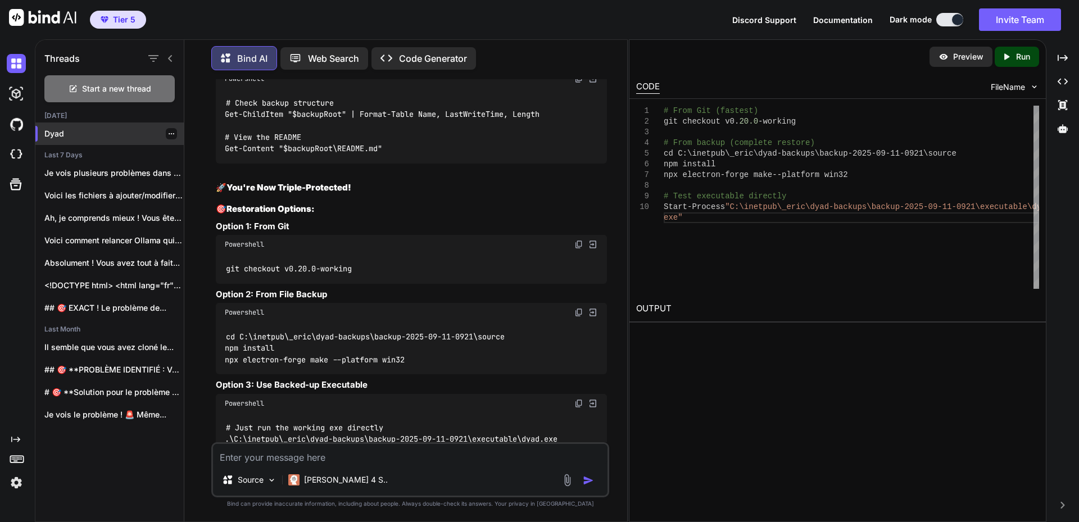
click at [64, 133] on p "Dyad" at bounding box center [113, 133] width 139 height 11
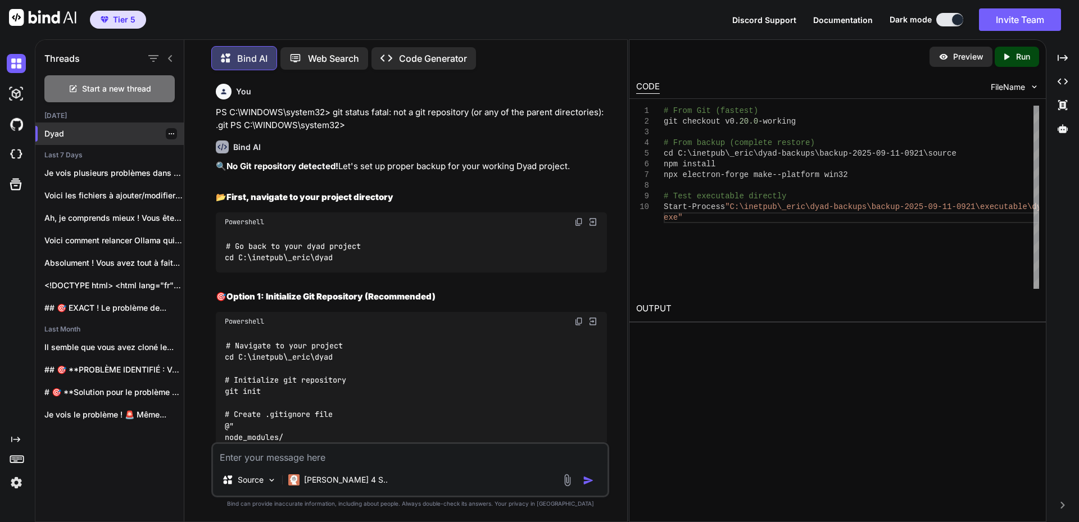
click at [168, 133] on icon "button" at bounding box center [171, 133] width 7 height 7
click at [218, 147] on div "Rename and Save" at bounding box center [219, 153] width 110 height 22
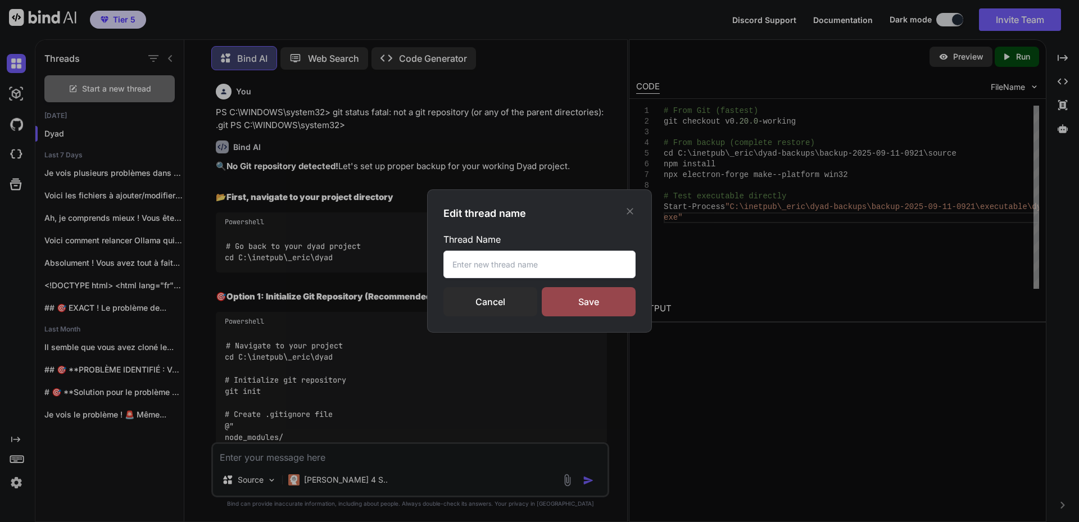
click at [491, 259] on input "text" at bounding box center [540, 265] width 192 height 28
paste input "dyad"
click at [455, 265] on input "dyad" at bounding box center [540, 265] width 192 height 28
click at [579, 301] on div "Save" at bounding box center [589, 301] width 94 height 29
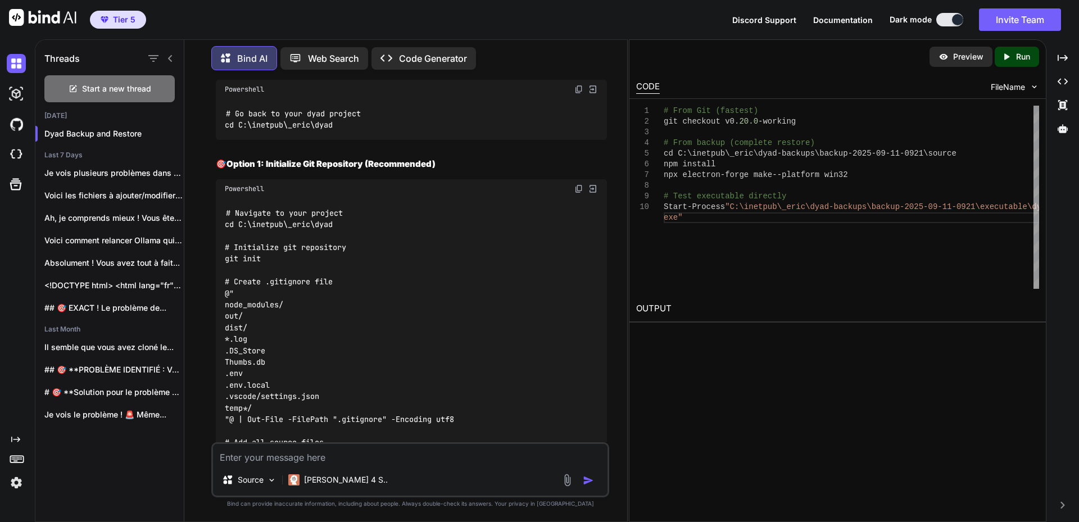
scroll to position [169, 0]
